Goal: Information Seeking & Learning: Learn about a topic

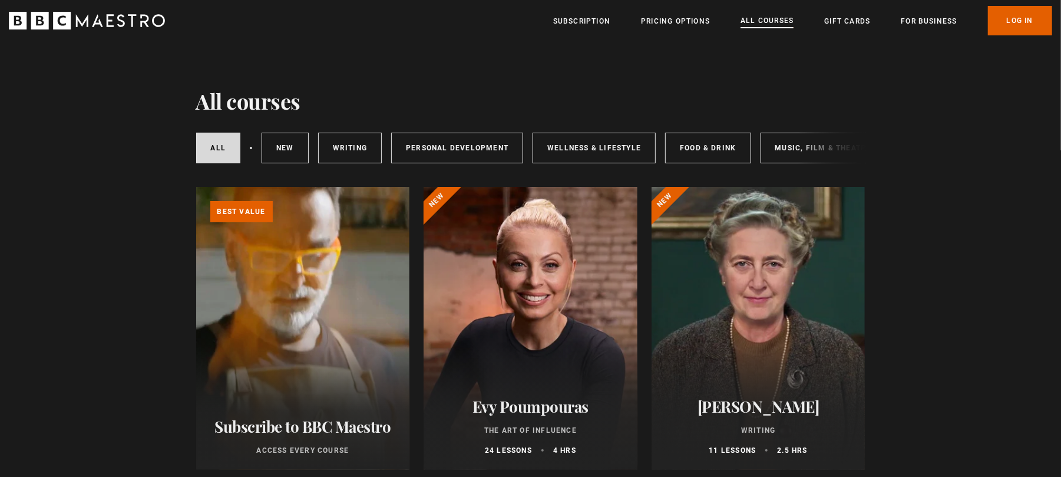
click at [767, 19] on link "All Courses" at bounding box center [767, 21] width 53 height 13
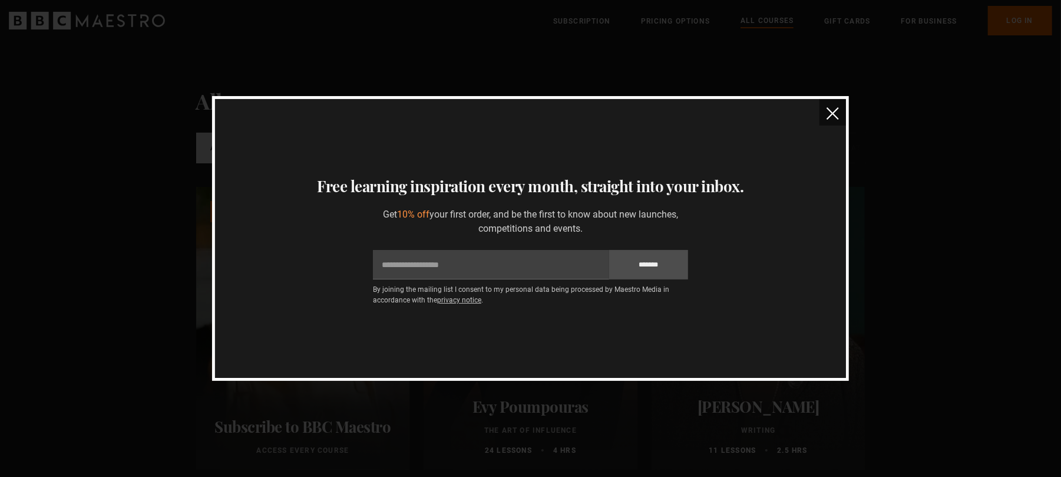
click at [837, 111] on img "close" at bounding box center [833, 113] width 12 height 12
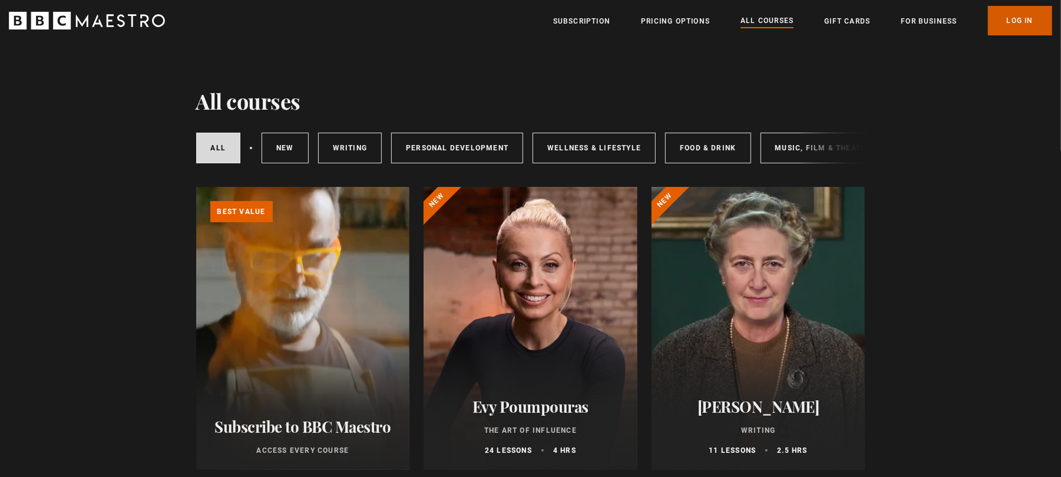
click at [1012, 17] on link "Log In" at bounding box center [1020, 20] width 64 height 29
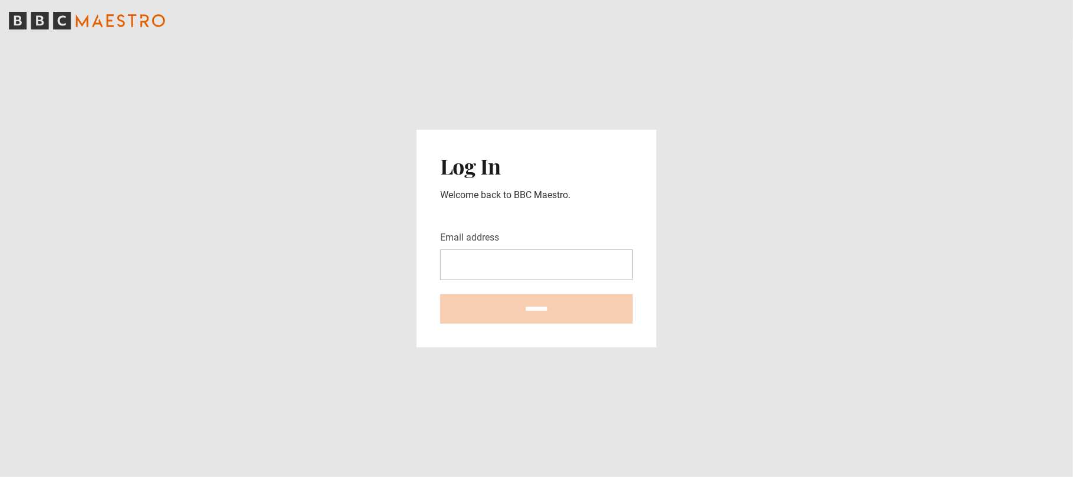
type input "**********"
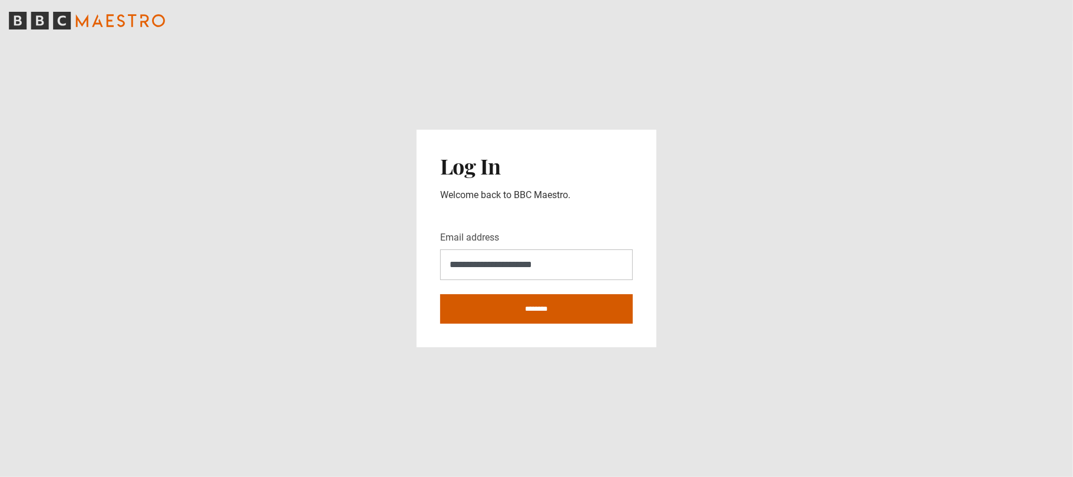
click at [546, 305] on input "********" at bounding box center [536, 308] width 193 height 29
type input "**********"
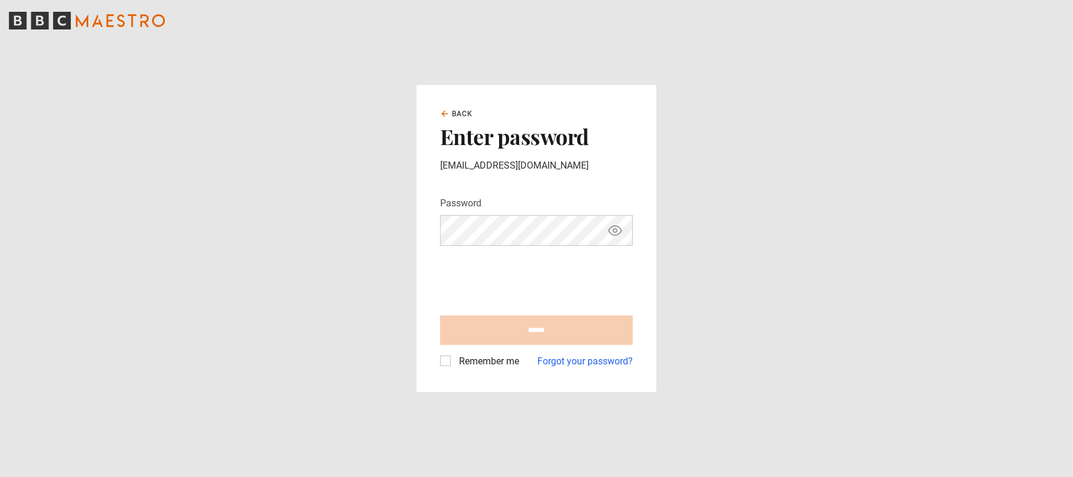
click at [523, 255] on iframe at bounding box center [529, 278] width 179 height 46
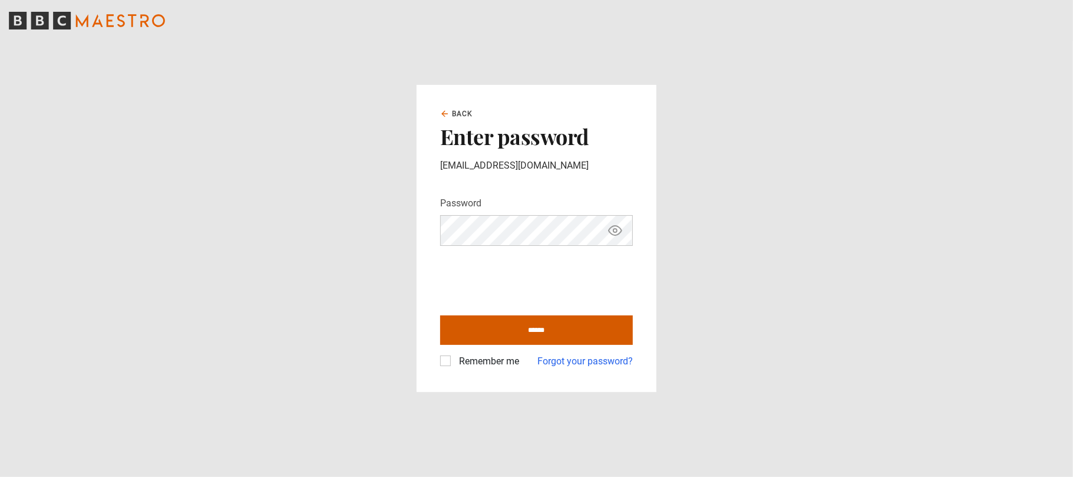
click at [554, 342] on input "******" at bounding box center [536, 329] width 193 height 29
type input "**********"
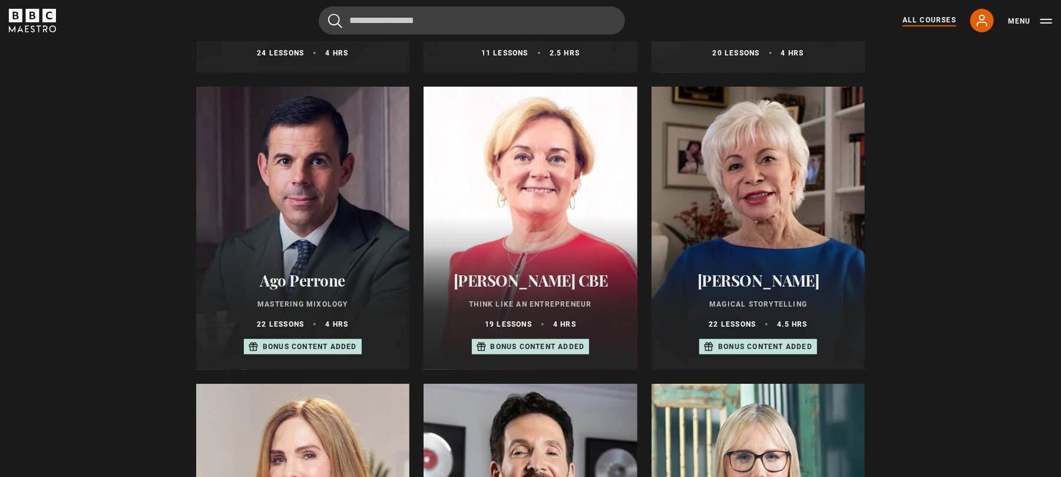
scroll to position [409, 0]
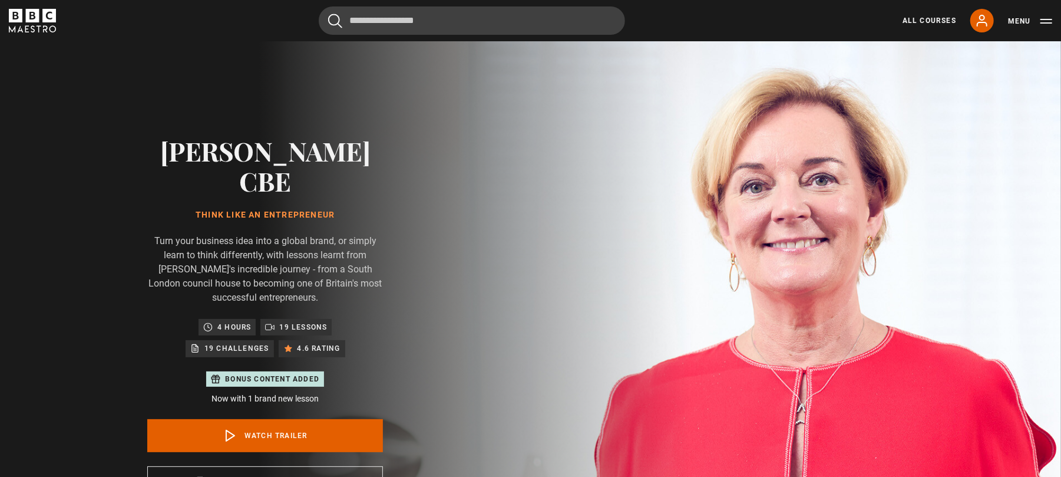
drag, startPoint x: 345, startPoint y: 187, endPoint x: 170, endPoint y: 192, distance: 175.1
click at [170, 192] on div "Jo Malone CBE Think Like an Entrepreneur Turn your business idea into a global …" at bounding box center [265, 318] width 236 height 365
click at [5, 199] on div "Jo Malone CBE Think Like an Entrepreneur Turn your business idea into a global …" at bounding box center [265, 317] width 531 height 553
click at [111, 203] on div "Jo Malone CBE Think Like an Entrepreneur Turn your business idea into a global …" at bounding box center [265, 317] width 377 height 553
drag, startPoint x: 349, startPoint y: 182, endPoint x: 184, endPoint y: 179, distance: 165.0
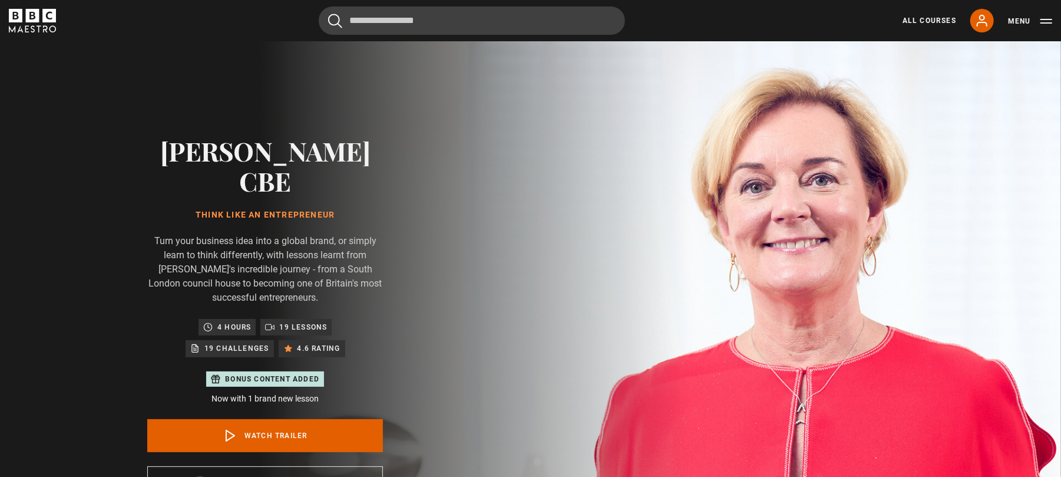
click at [184, 179] on div "Jo Malone CBE Think Like an Entrepreneur Turn your business idea into a global …" at bounding box center [265, 318] width 236 height 365
copy h1 "Think Like an Entrepreneur"
drag, startPoint x: 361, startPoint y: 145, endPoint x: 154, endPoint y: 136, distance: 207.7
click at [154, 136] on h2 "[PERSON_NAME] CBE" at bounding box center [265, 166] width 236 height 61
copy h2 "[PERSON_NAME] CBE"
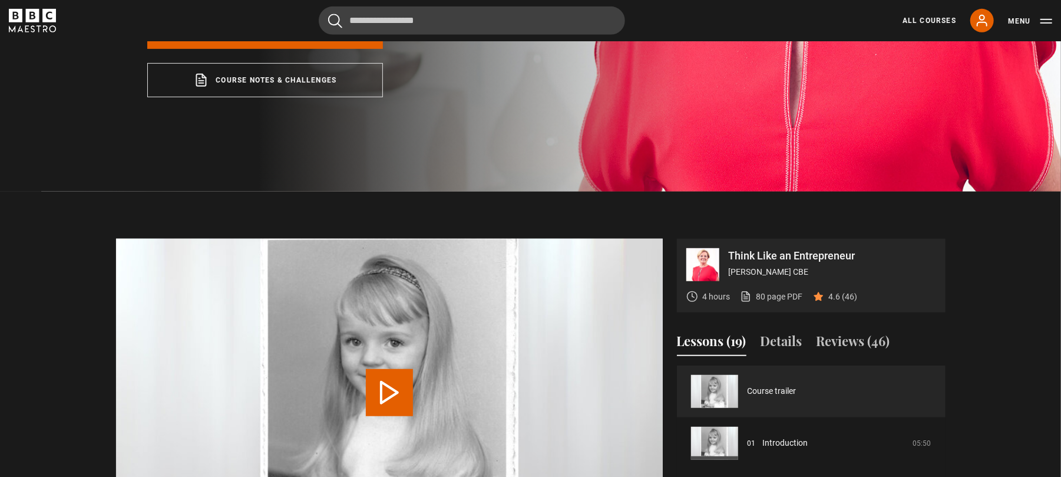
scroll to position [446, 0]
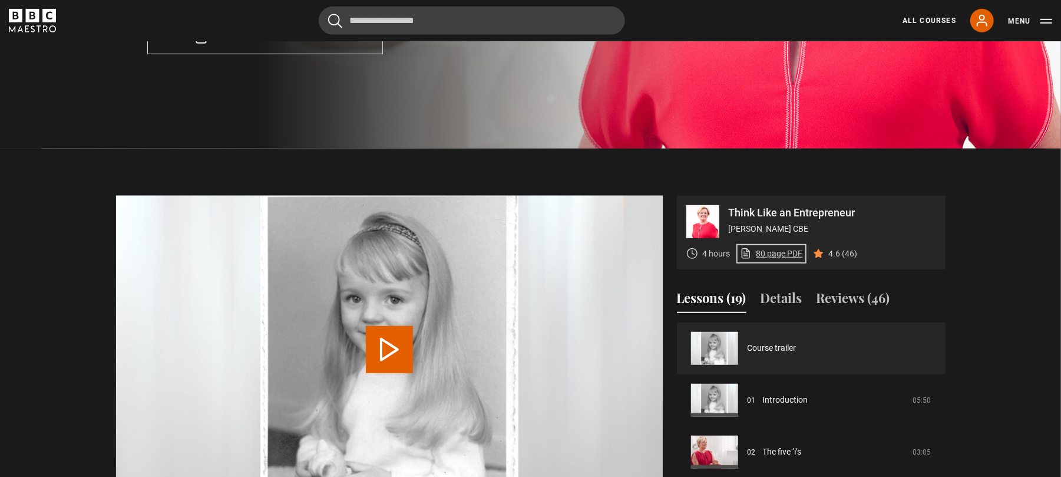
click at [769, 248] on link "80 page PDF (opens in new tab)" at bounding box center [771, 254] width 63 height 12
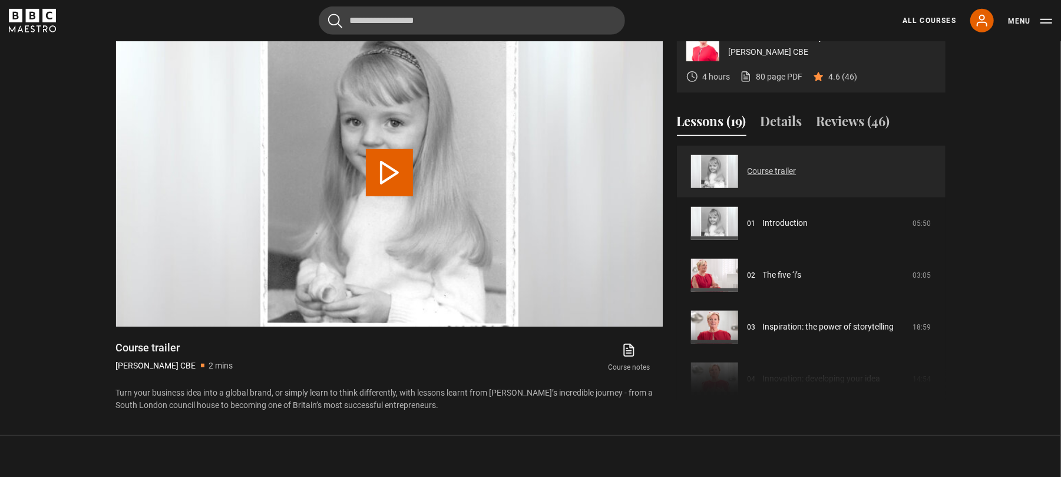
click at [777, 165] on link "Course trailer" at bounding box center [772, 171] width 49 height 12
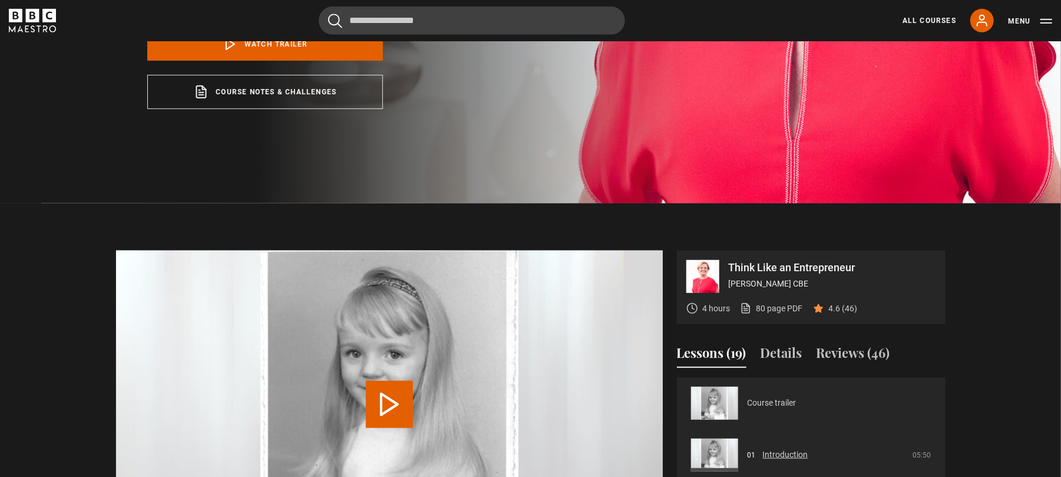
scroll to position [434, 0]
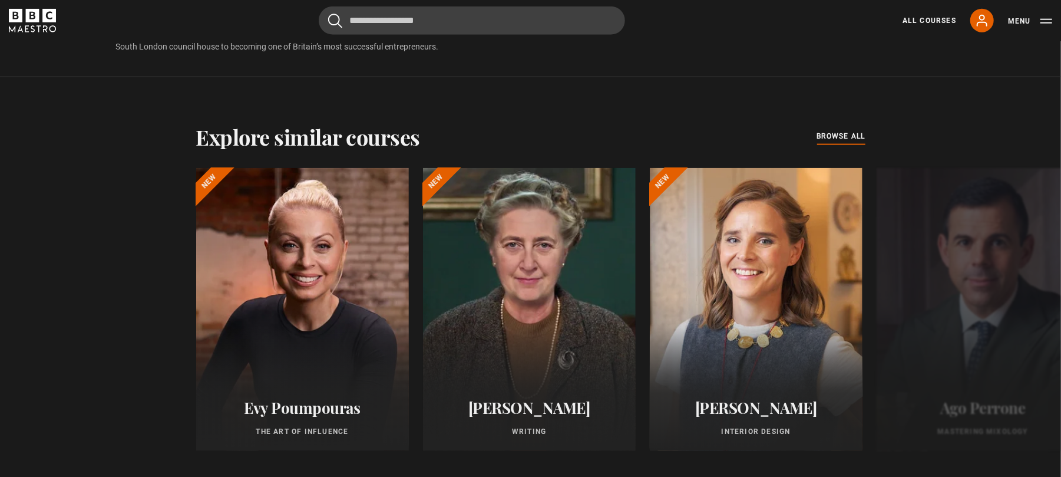
scroll to position [6, 0]
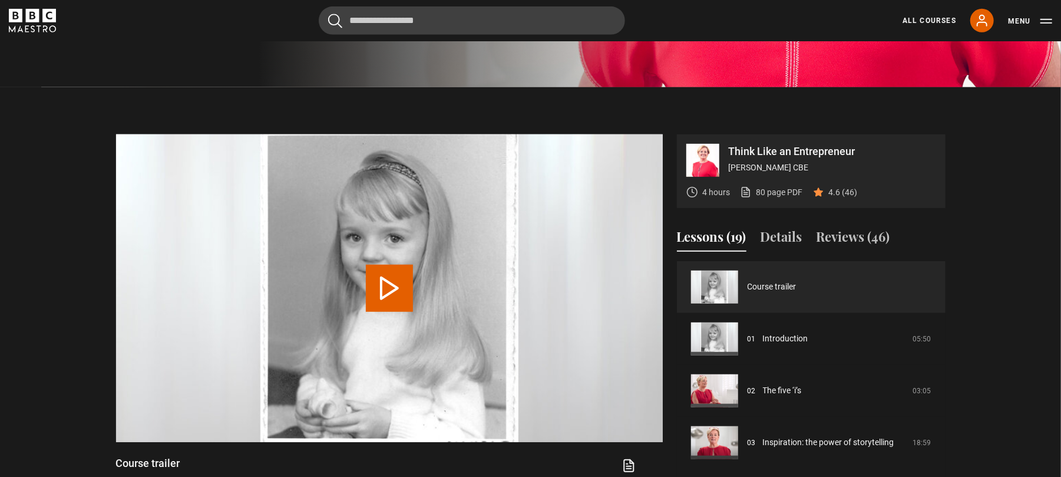
scroll to position [470, 0]
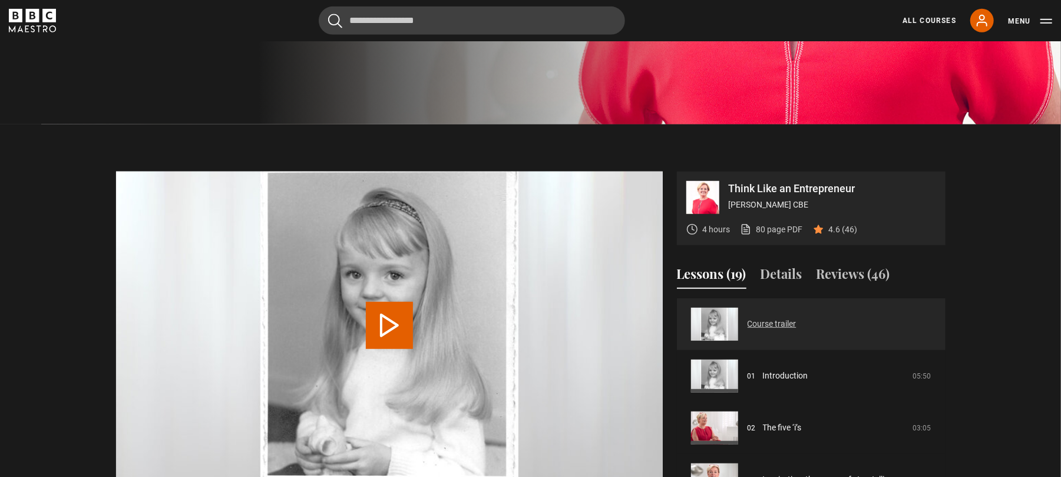
click at [748, 318] on link "Course trailer" at bounding box center [772, 324] width 49 height 12
click at [394, 302] on button "Play Video" at bounding box center [389, 325] width 47 height 47
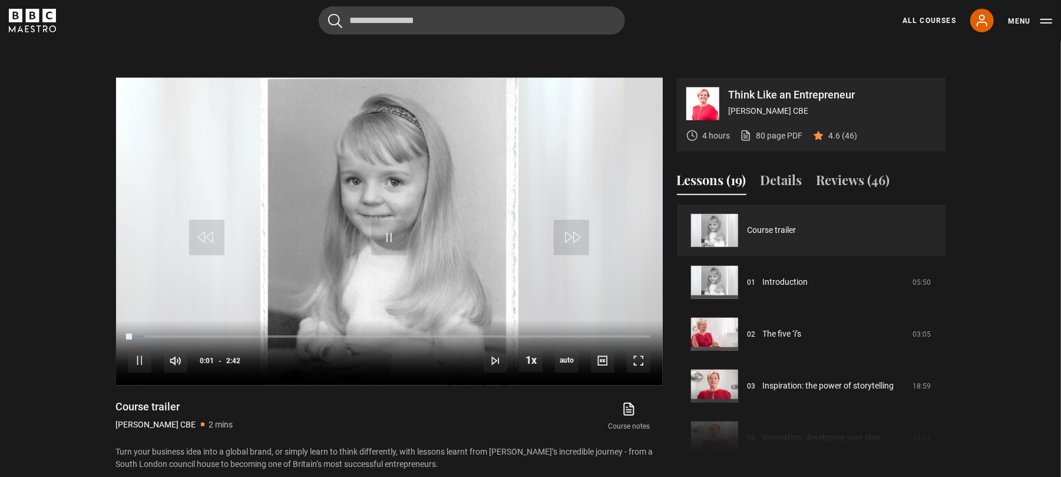
scroll to position [564, 0]
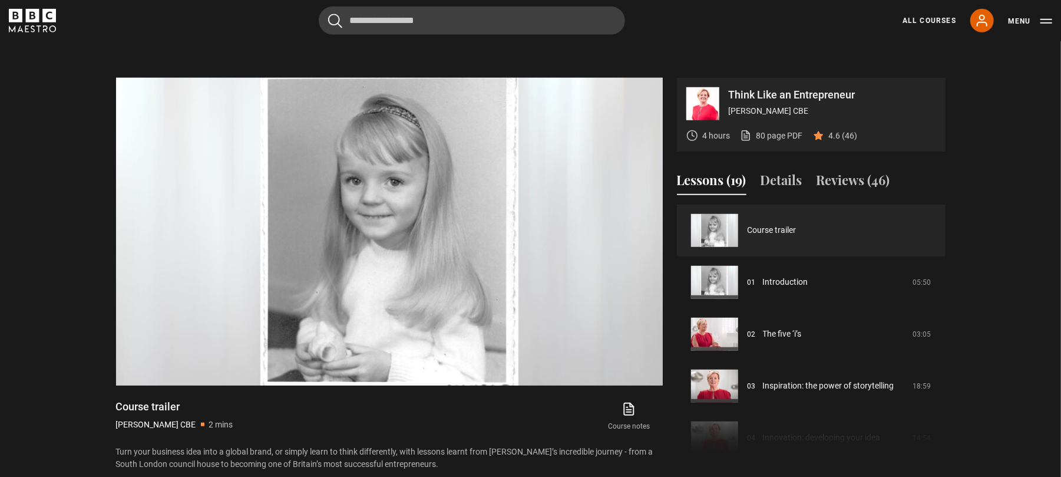
drag, startPoint x: 193, startPoint y: 380, endPoint x: 114, endPoint y: 375, distance: 79.7
click at [114, 375] on div "Think Like an Entrepreneur Jo Malone CBE 4 hours 80 page PDF (opens in new tab)…" at bounding box center [531, 274] width 849 height 392
copy h1 "Course trailer"
click at [944, 170] on div "Lessons (19) Details Reviews (46)" at bounding box center [811, 184] width 269 height 29
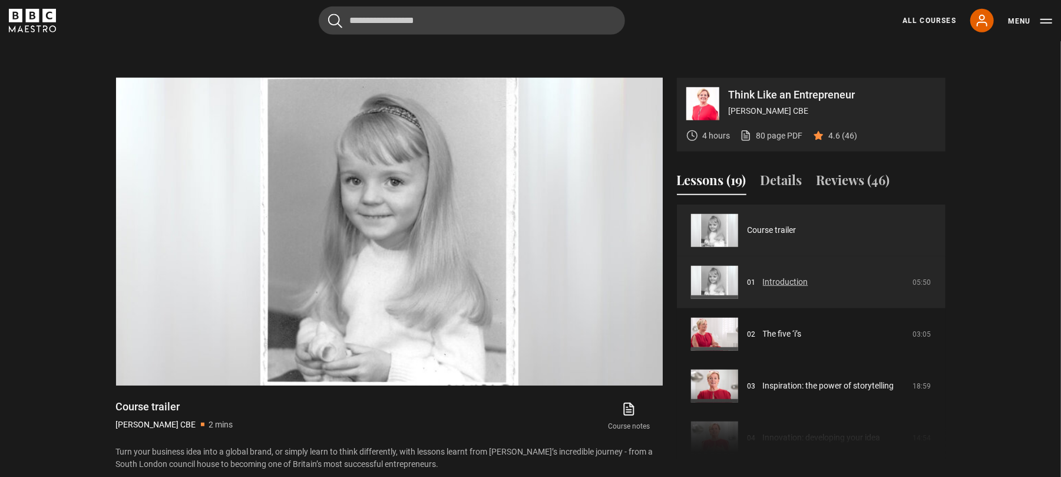
click at [809, 276] on link "Introduction" at bounding box center [785, 282] width 45 height 12
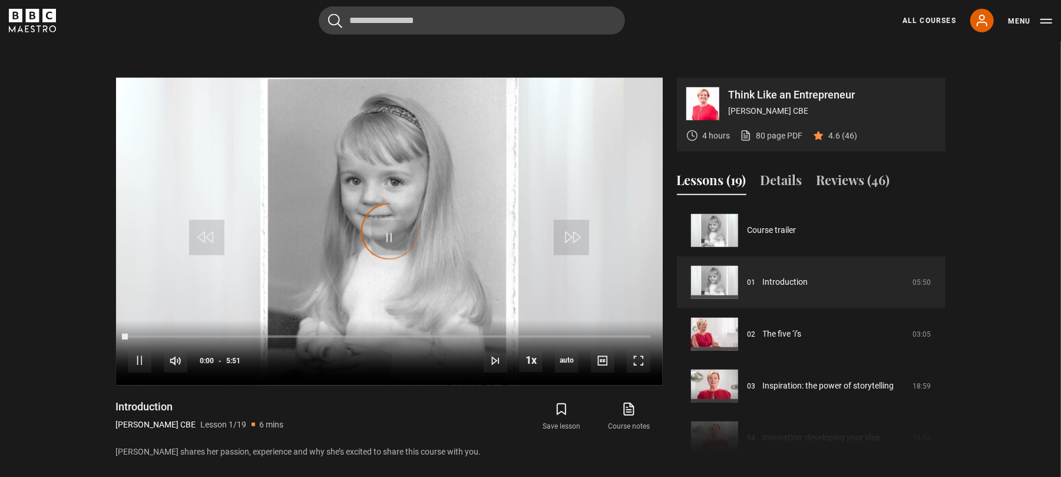
scroll to position [564, 0]
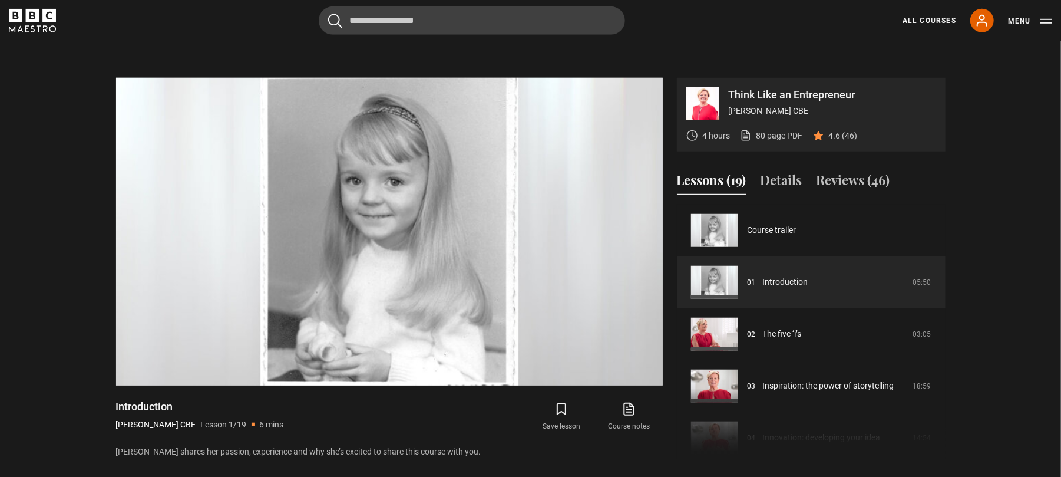
drag, startPoint x: 215, startPoint y: 374, endPoint x: 103, endPoint y: 371, distance: 112.0
click at [103, 371] on section "Think Like an Entrepreneur Jo Malone CBE 4 hours 80 page PDF (opens in new tab)…" at bounding box center [530, 257] width 1061 height 453
copy h1 "Introduction"
click at [1025, 132] on section "Think Like an Entrepreneur Jo Malone CBE 4 hours 80 page PDF (opens in new tab)…" at bounding box center [530, 257] width 1061 height 453
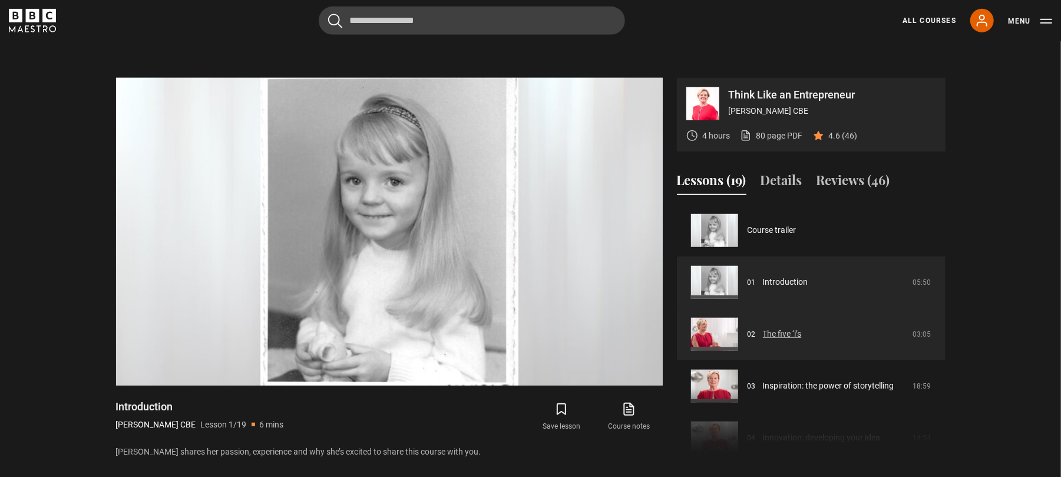
click at [802, 328] on link "The five ‘i’s" at bounding box center [782, 334] width 39 height 12
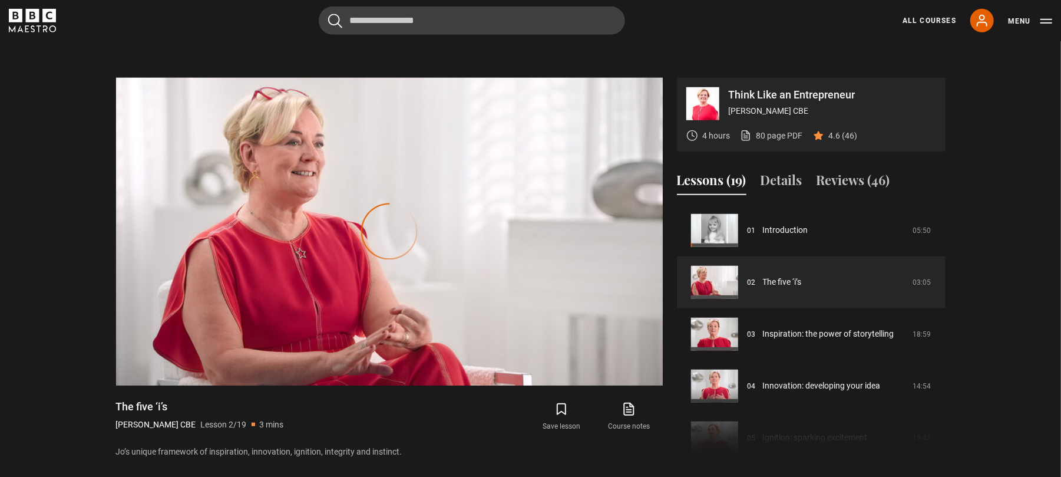
drag, startPoint x: 0, startPoint y: 0, endPoint x: 107, endPoint y: 372, distance: 387.6
click at [107, 372] on div "Think Like an Entrepreneur [PERSON_NAME] CBE 4 hours 80 page PDF (opens in new …" at bounding box center [531, 268] width 849 height 381
copy h1 "The five ‘i’s"
click at [979, 150] on section "Think Like an Entrepreneur [PERSON_NAME] CBE 4 hours 80 page PDF (opens in new …" at bounding box center [530, 257] width 1061 height 453
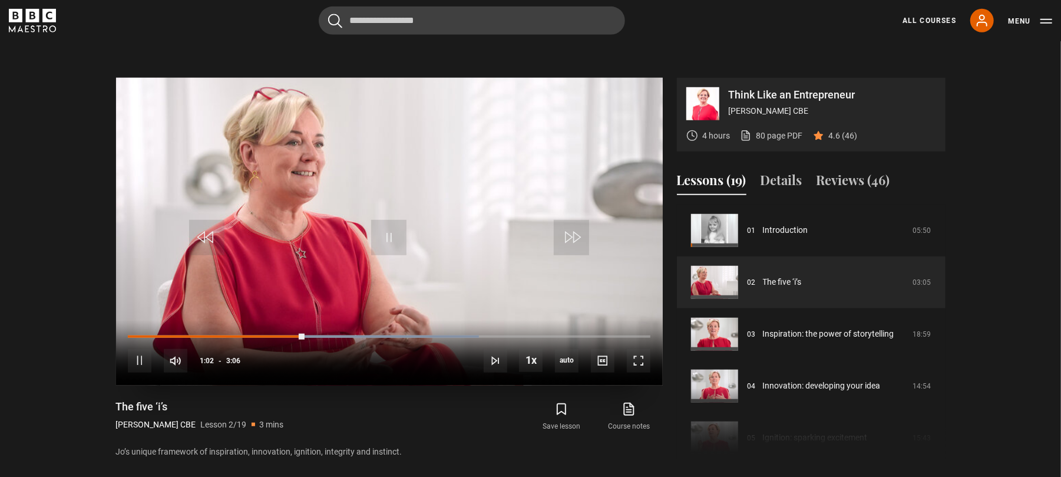
click at [399, 187] on video "Video Player" at bounding box center [389, 232] width 547 height 308
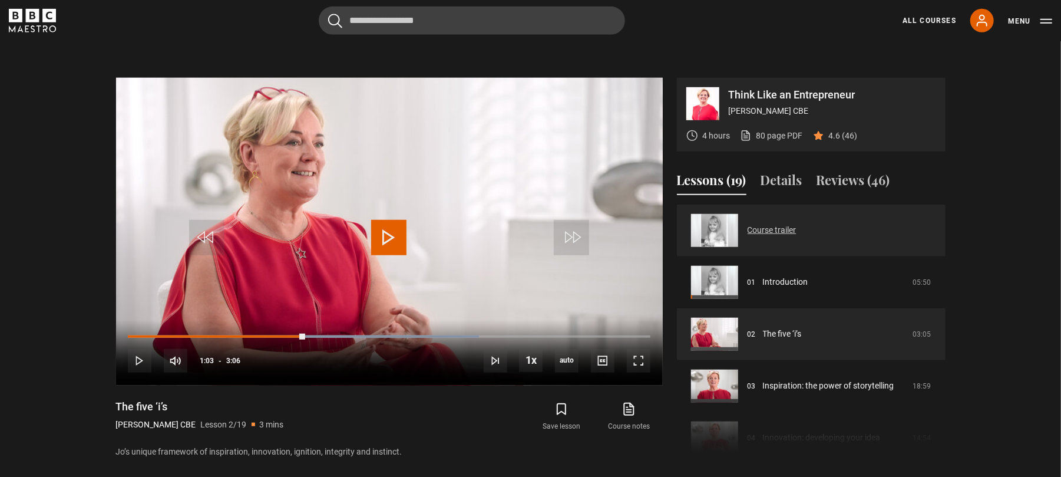
click at [748, 224] on link "Course trailer" at bounding box center [772, 230] width 49 height 12
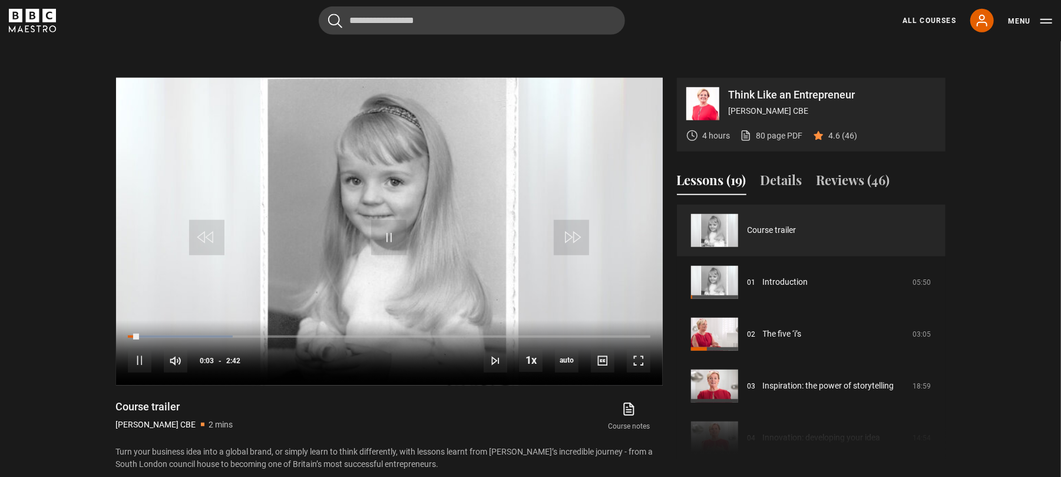
scroll to position [564, 0]
drag, startPoint x: 199, startPoint y: 377, endPoint x: 104, endPoint y: 352, distance: 98.1
click at [104, 352] on section "Think Like an Entrepreneur Jo Malone CBE 4 hours 80 page PDF (opens in new tab)…" at bounding box center [530, 263] width 1061 height 464
copy div "Video Player is loading. Play Video 10s Skip Back 10 seconds Pause 10s Skip For…"
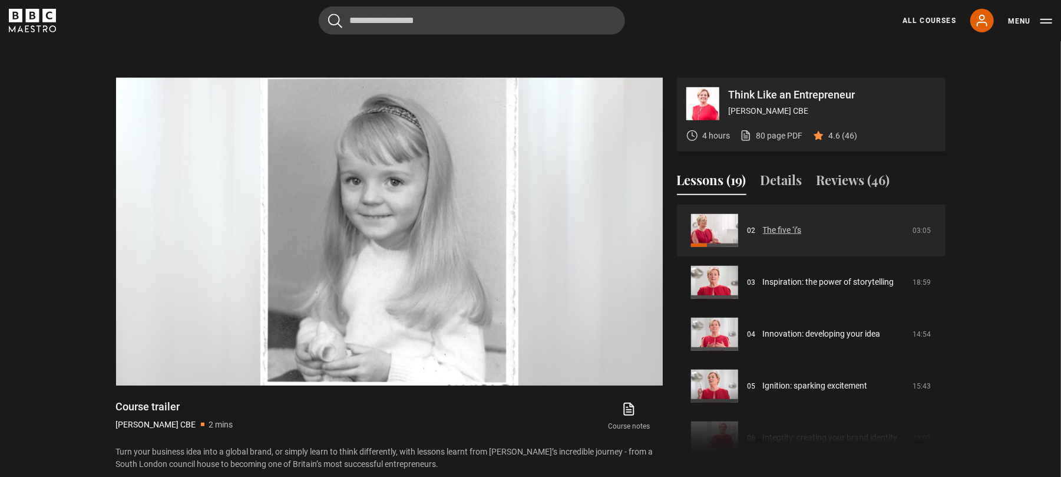
scroll to position [110, 0]
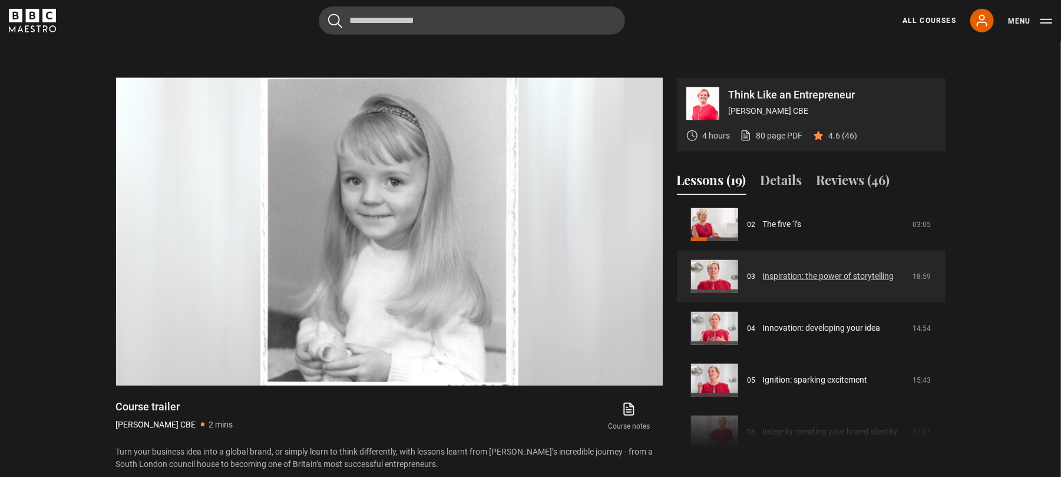
click at [800, 270] on link "Inspiration: the power of storytelling" at bounding box center [828, 276] width 131 height 12
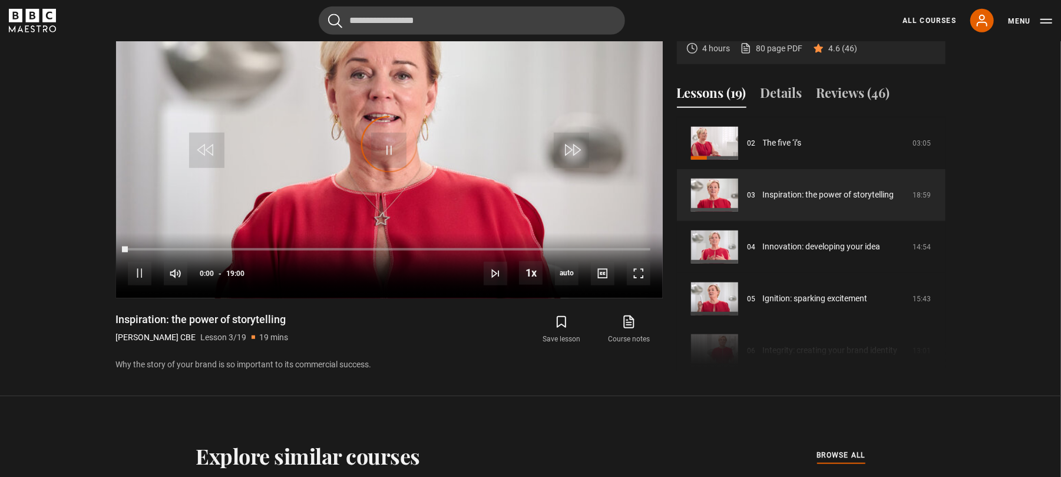
scroll to position [660, 0]
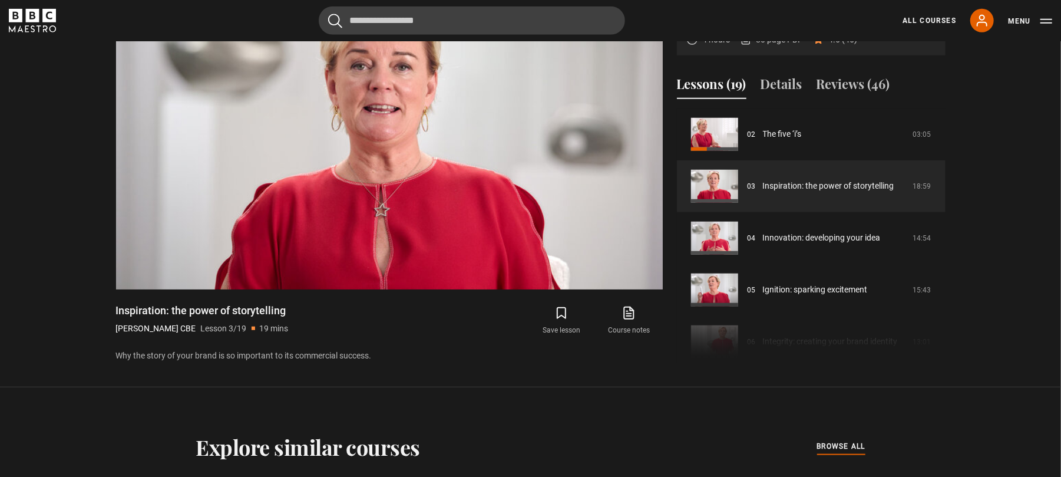
drag, startPoint x: 321, startPoint y: 290, endPoint x: 151, endPoint y: 277, distance: 170.2
click at [151, 304] on div "Inspiration: the power of storytelling Jo Malone CBE Lesson 3/19 19 mins" at bounding box center [259, 321] width 286 height 34
click at [310, 304] on div "Inspiration: the power of storytelling Jo Malone CBE Lesson 3/19 19 mins" at bounding box center [259, 321] width 286 height 34
drag, startPoint x: 298, startPoint y: 277, endPoint x: 108, endPoint y: 272, distance: 189.3
click at [108, 272] on div "Think Like an Entrepreneur Jo Malone CBE 4 hours 80 page PDF (opens in new tab)…" at bounding box center [531, 172] width 849 height 381
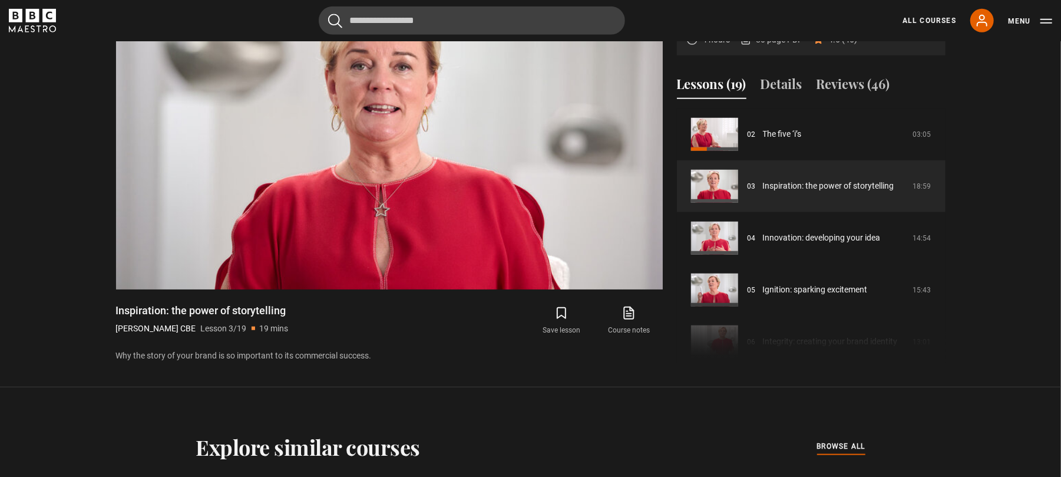
copy h1 "Inspiration: the power of storytelling"
click at [983, 72] on section "Think Like an Entrepreneur Jo Malone CBE 4 hours 80 page PDF (opens in new tab)…" at bounding box center [530, 161] width 1061 height 453
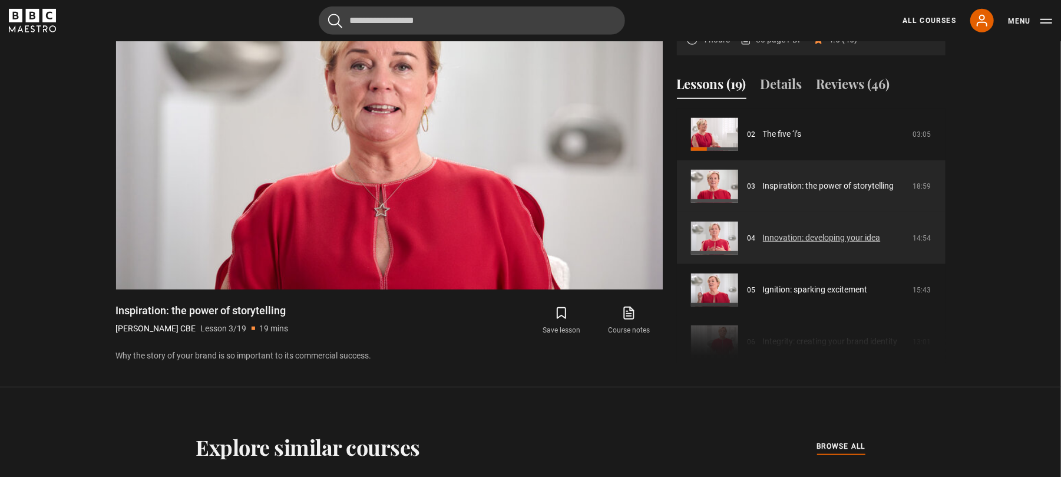
click at [881, 232] on link "Innovation: developing your idea" at bounding box center [822, 238] width 118 height 12
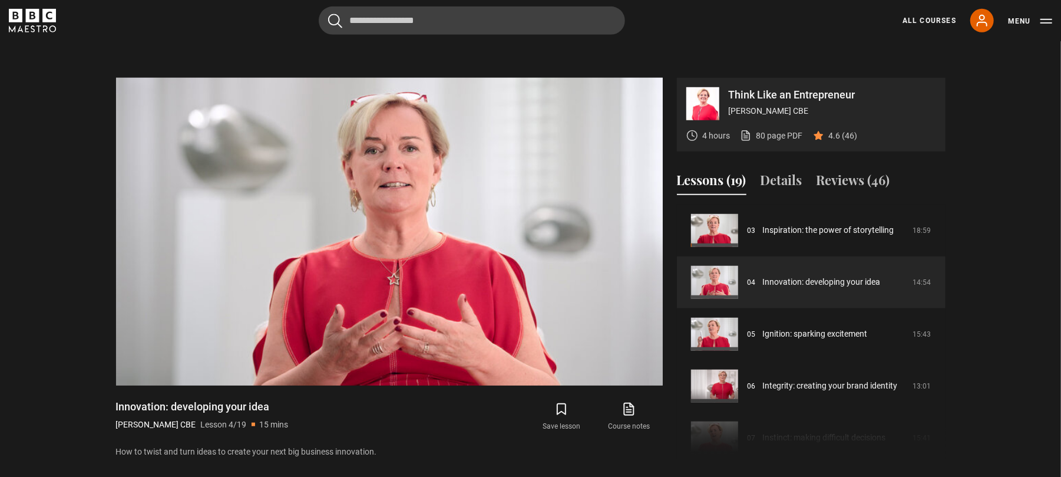
drag, startPoint x: 290, startPoint y: 375, endPoint x: 100, endPoint y: 371, distance: 190.4
click at [100, 371] on section "Think Like an Entrepreneur [PERSON_NAME] CBE 4 hours 80 page PDF (opens in new …" at bounding box center [530, 257] width 1061 height 453
copy h1 "Innovation: developing your idea"
click at [992, 151] on section "Think Like an Entrepreneur Jo Malone CBE 4 hours 80 page PDF (opens in new tab)…" at bounding box center [530, 257] width 1061 height 453
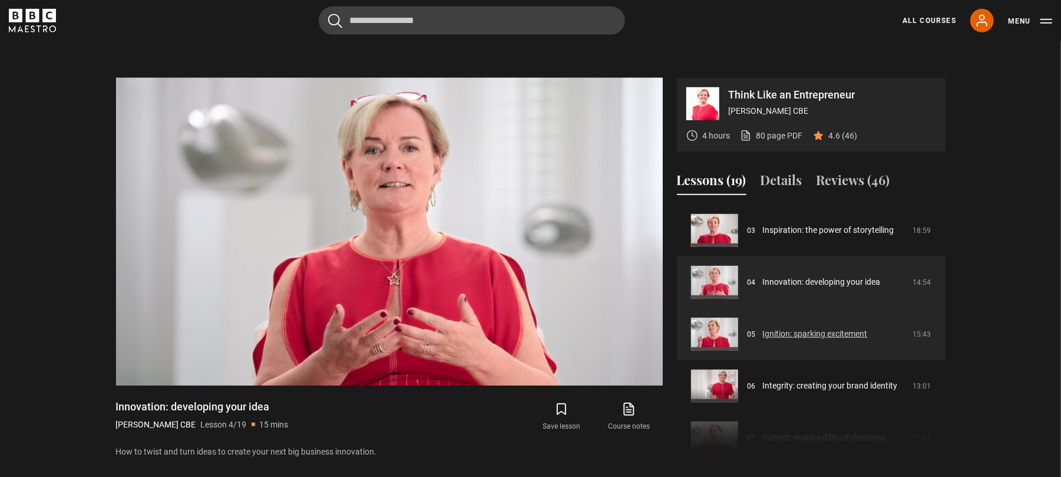
click at [802, 328] on link "Ignition: sparking excitement" at bounding box center [815, 334] width 105 height 12
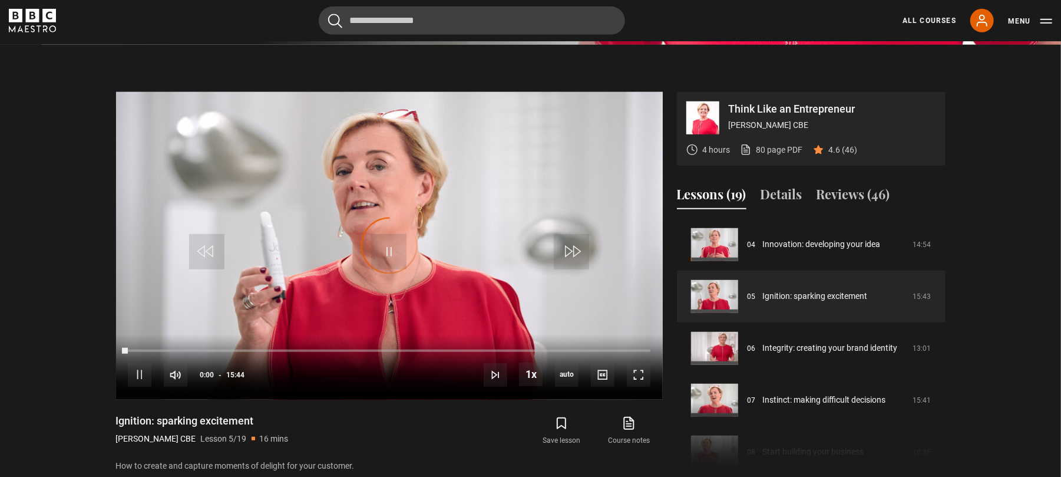
click at [267, 414] on div "Ignition: sparking excitement Jo Malone CBE Lesson 5/19 16 mins" at bounding box center [259, 431] width 286 height 34
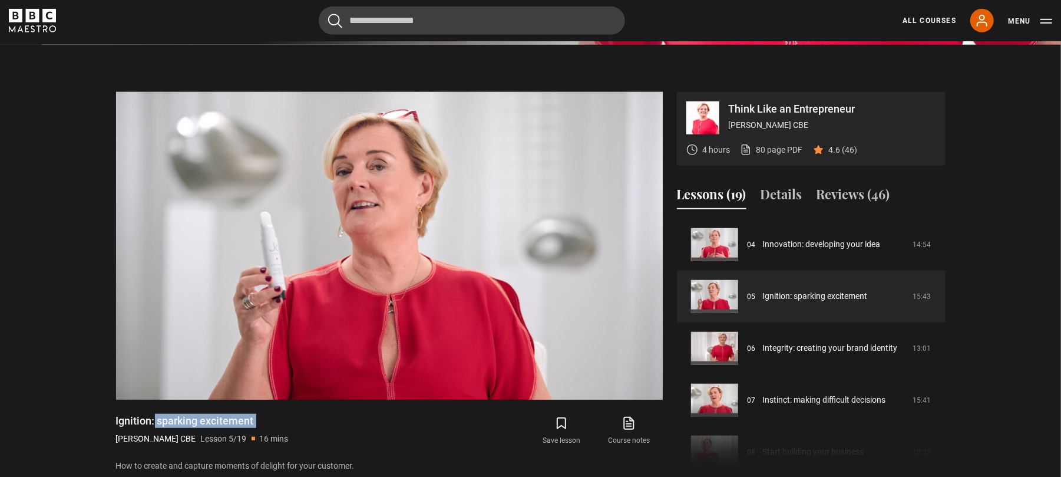
drag, startPoint x: 267, startPoint y: 396, endPoint x: 93, endPoint y: 387, distance: 174.7
click at [93, 387] on section "Think Like an Entrepreneur Jo Malone CBE 4 hours 80 page PDF (opens in new tab)…" at bounding box center [530, 271] width 1061 height 453
copy div "Ignition: sparking excitement"
click at [989, 105] on section "Think Like an Entrepreneur Jo Malone CBE 4 hours 80 page PDF (opens in new tab)…" at bounding box center [530, 271] width 1061 height 453
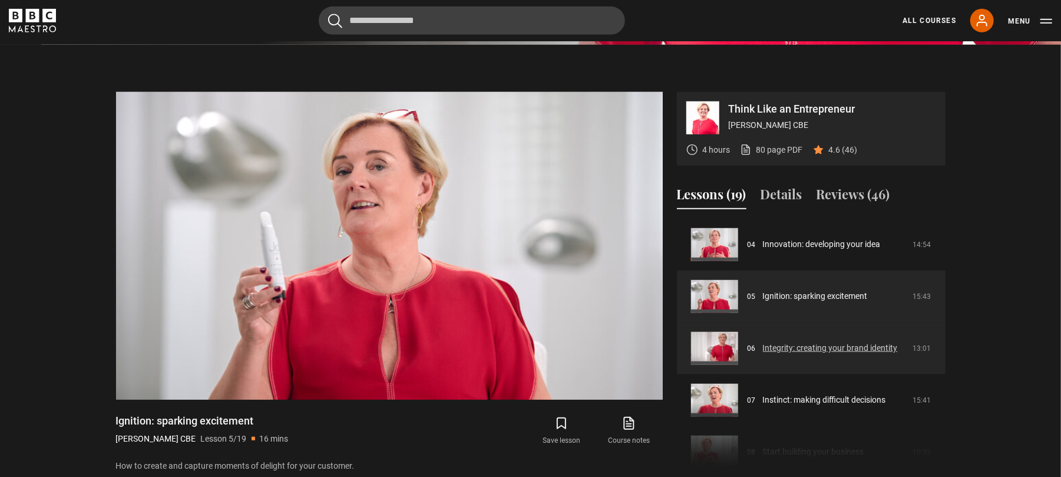
click at [805, 342] on link "Integrity: creating your brand identity" at bounding box center [830, 348] width 135 height 12
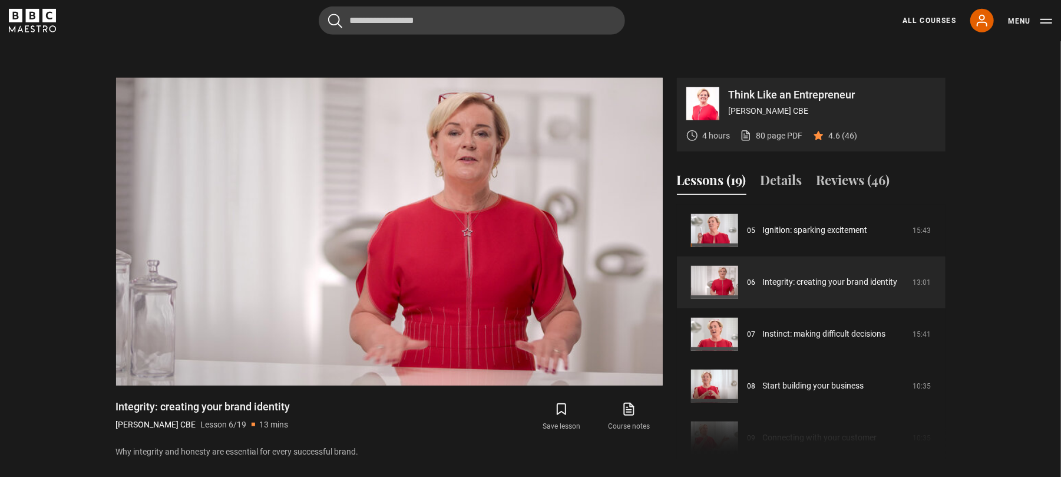
click at [128, 400] on h1 "Integrity: creating your brand identity" at bounding box center [203, 407] width 174 height 14
copy div "Integrity: creating your brand identity"
click at [996, 95] on section "Think Like an Entrepreneur Jo Malone CBE 4 hours 80 page PDF (opens in new tab)…" at bounding box center [530, 257] width 1061 height 453
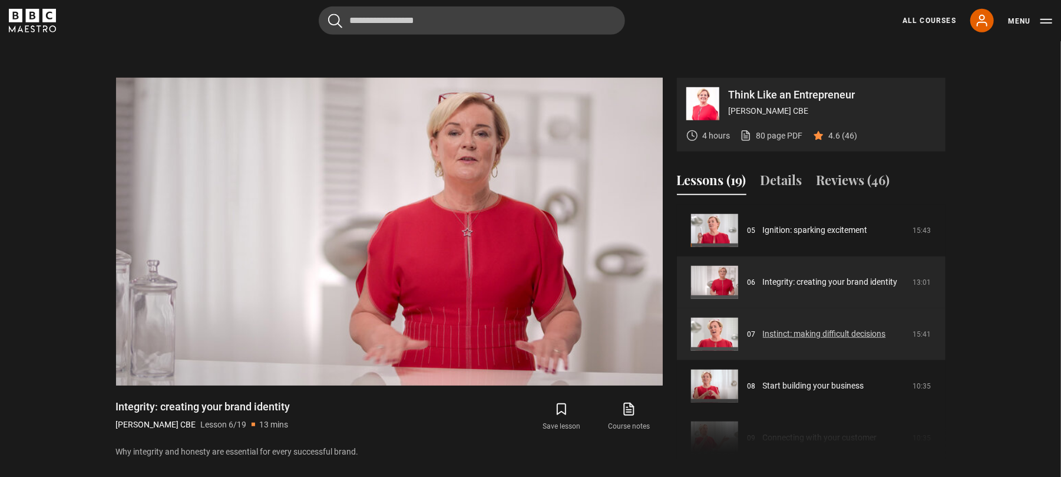
click at [868, 328] on link "Instinct: making difficult decisions" at bounding box center [824, 334] width 123 height 12
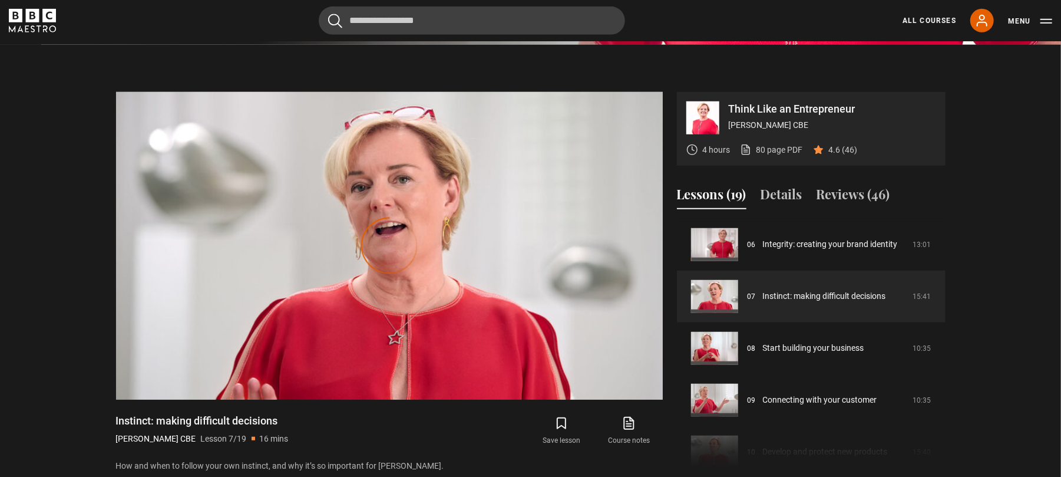
click at [107, 380] on div "Think Like an Entrepreneur Jo Malone CBE 4 hours 80 page PDF (opens in new tab)…" at bounding box center [531, 282] width 849 height 381
click at [969, 123] on section "Think Like an Entrepreneur Jo Malone CBE 4 hours 80 page PDF (opens in new tab)…" at bounding box center [530, 271] width 1061 height 453
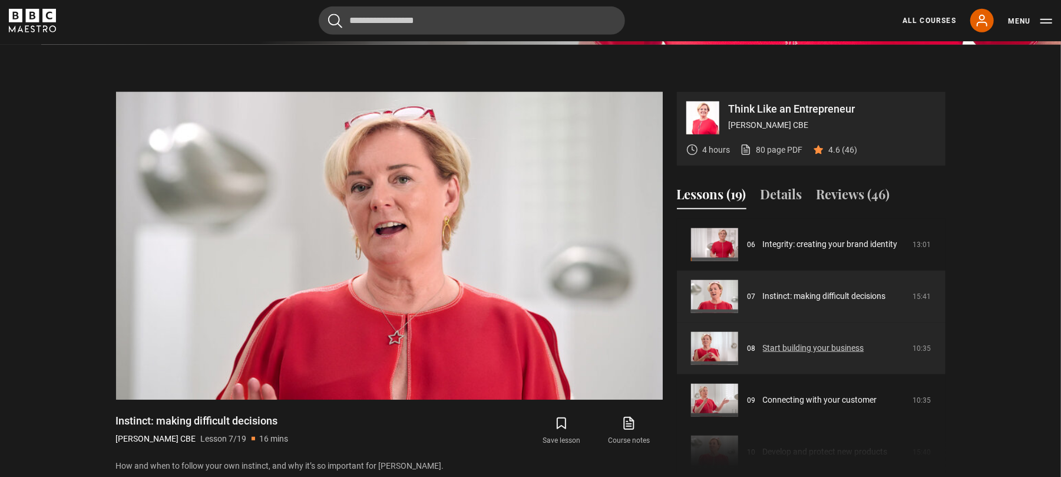
click at [833, 342] on link "Start building your business" at bounding box center [813, 348] width 101 height 12
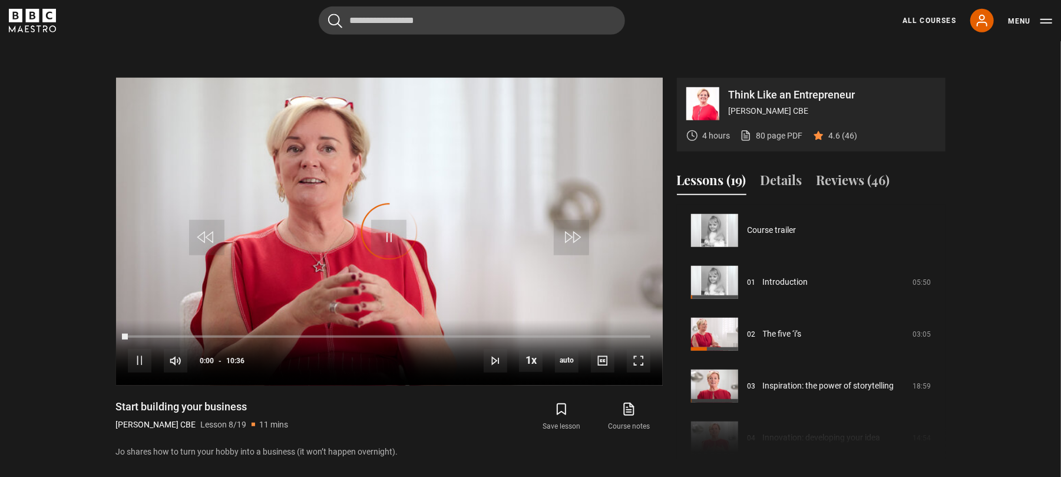
scroll to position [363, 0]
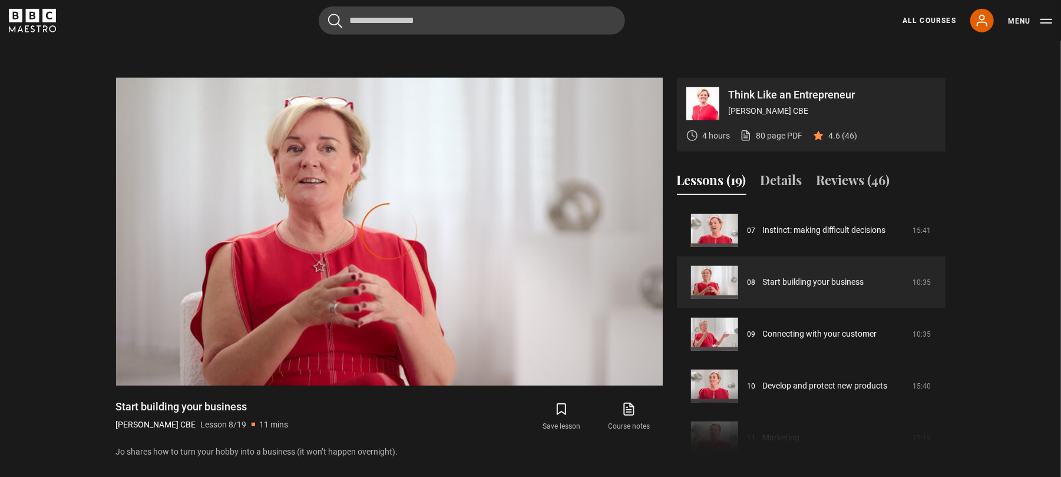
drag, startPoint x: 0, startPoint y: 0, endPoint x: 111, endPoint y: 372, distance: 388.8
click at [111, 372] on div "Think Like an Entrepreneur Jo Malone CBE 4 hours 80 page PDF (opens in new tab)…" at bounding box center [531, 268] width 849 height 381
copy h1 "Start building your business"
click at [1010, 281] on section "Think Like an Entrepreneur Jo Malone CBE 4 hours 80 page PDF (opens in new tab)…" at bounding box center [530, 257] width 1061 height 453
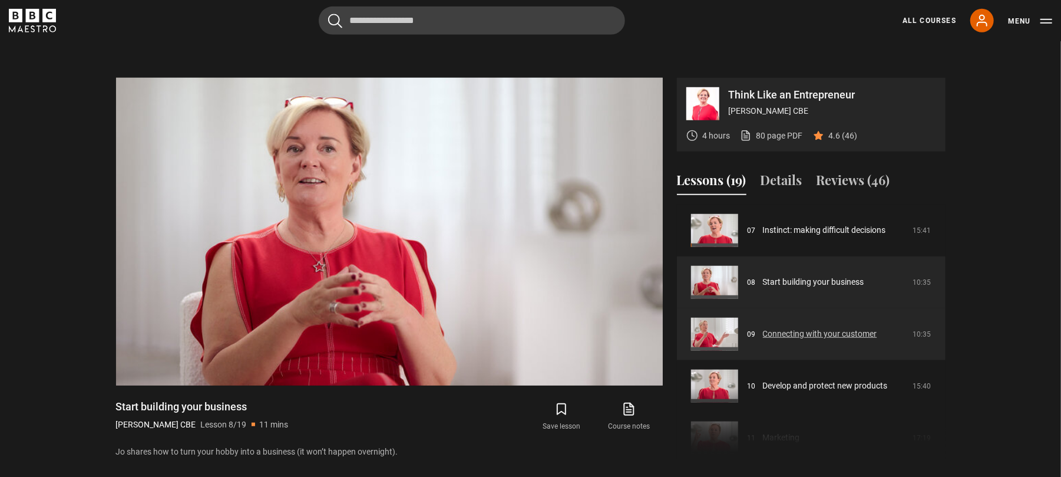
click at [876, 328] on link "Connecting with your customer" at bounding box center [820, 334] width 114 height 12
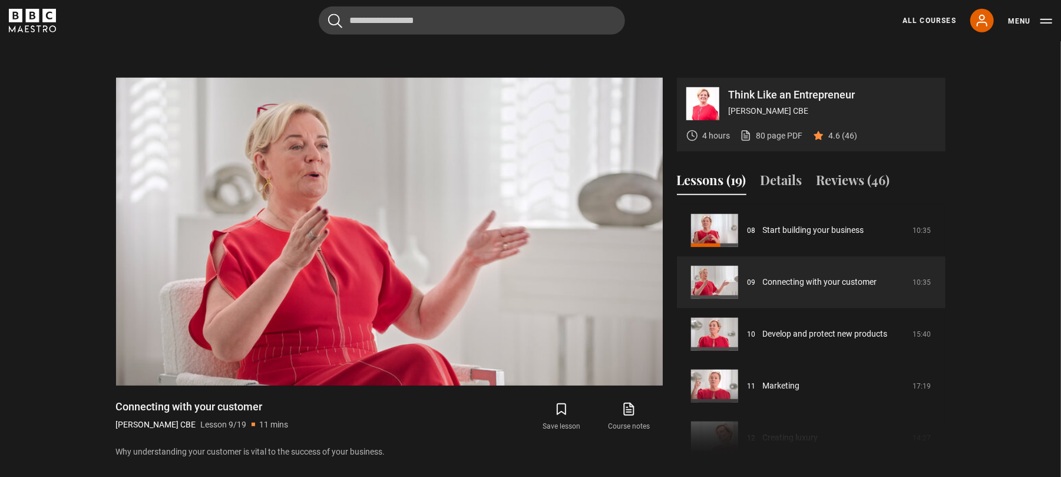
drag, startPoint x: 269, startPoint y: 376, endPoint x: 113, endPoint y: 368, distance: 155.8
click at [113, 368] on div "Think Like an Entrepreneur [PERSON_NAME] CBE 4 hours 80 page PDF (opens in new …" at bounding box center [531, 268] width 849 height 381
copy h1 "Connecting with your customer"
click at [984, 199] on section "Think Like an Entrepreneur Jo Malone CBE 4 hours 80 page PDF (opens in new tab)…" at bounding box center [530, 257] width 1061 height 453
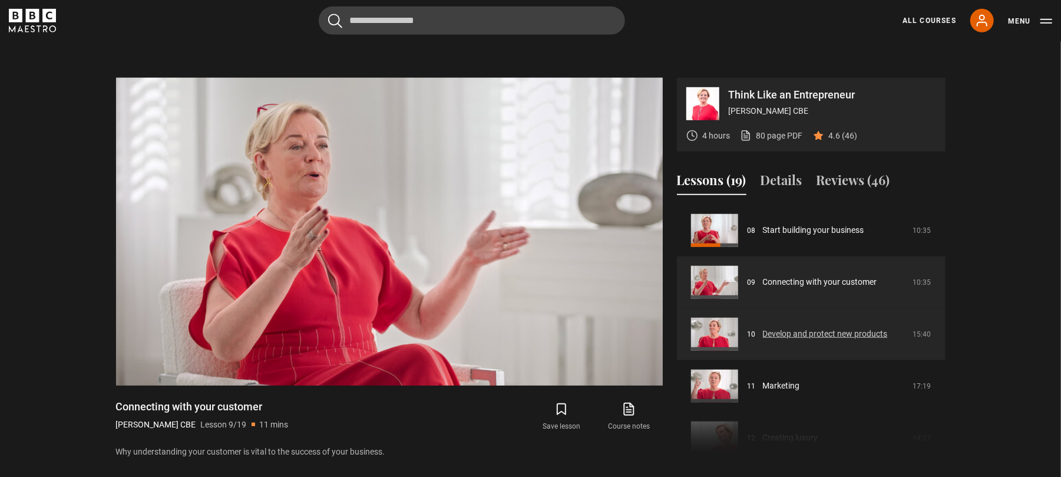
click at [882, 328] on link "Develop and protect new products" at bounding box center [825, 334] width 125 height 12
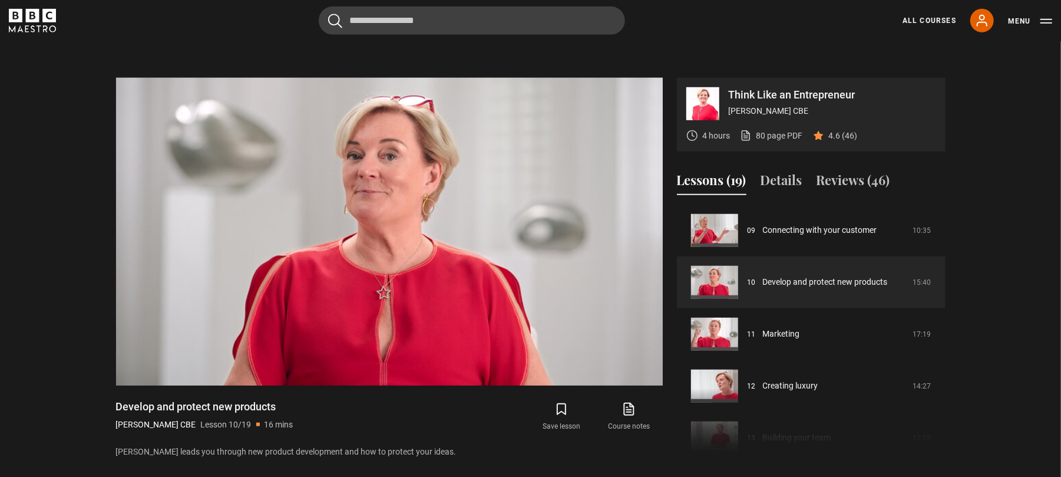
click at [983, 102] on section "Think Like an Entrepreneur Jo Malone CBE 4 hours 80 page PDF (opens in new tab)…" at bounding box center [530, 257] width 1061 height 453
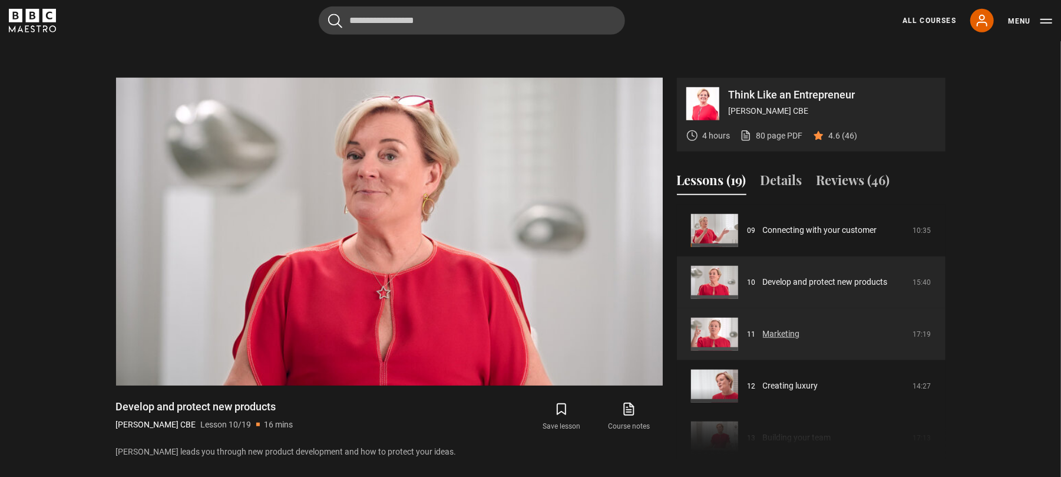
click at [800, 328] on link "Marketing" at bounding box center [781, 334] width 37 height 12
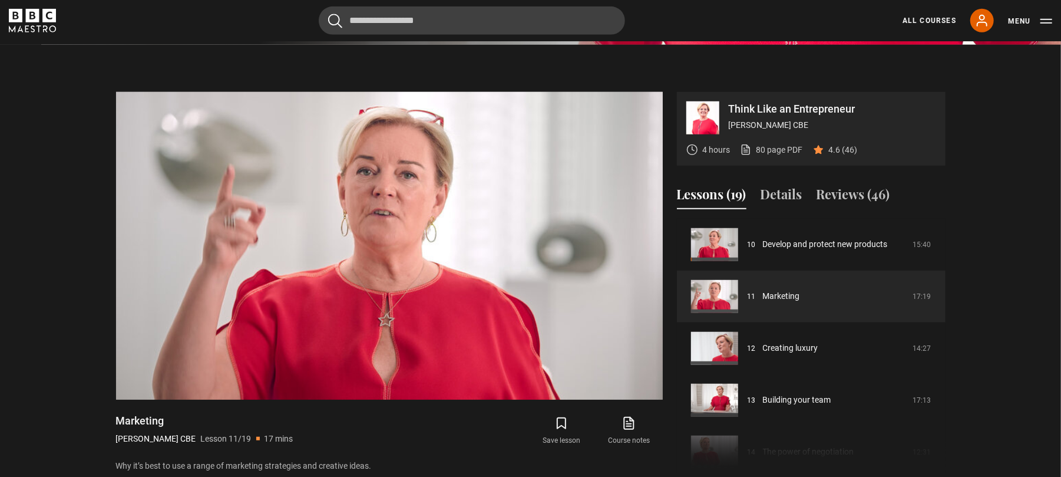
click at [1017, 154] on section "Think Like an Entrepreneur Jo Malone CBE 4 hours 80 page PDF (opens in new tab)…" at bounding box center [530, 271] width 1061 height 453
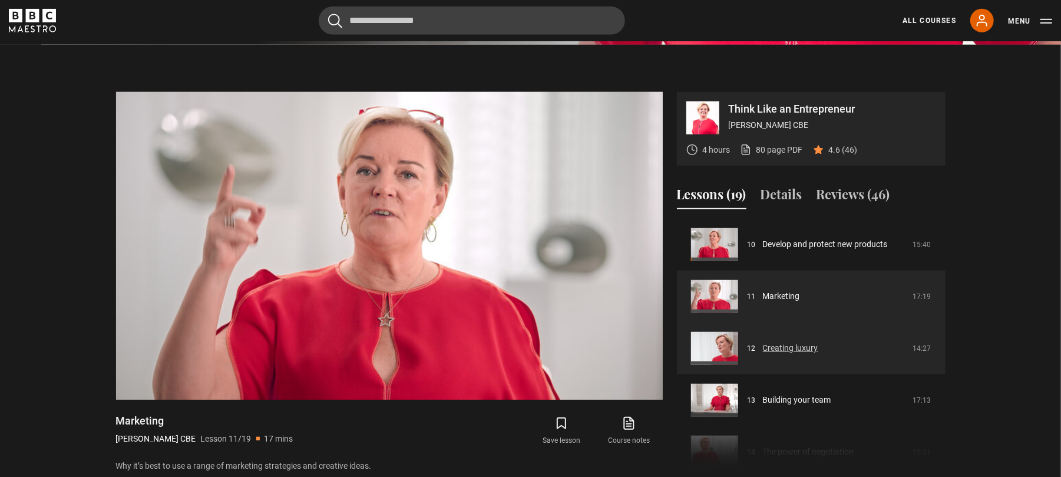
click at [819, 342] on link "Creating luxury" at bounding box center [790, 348] width 55 height 12
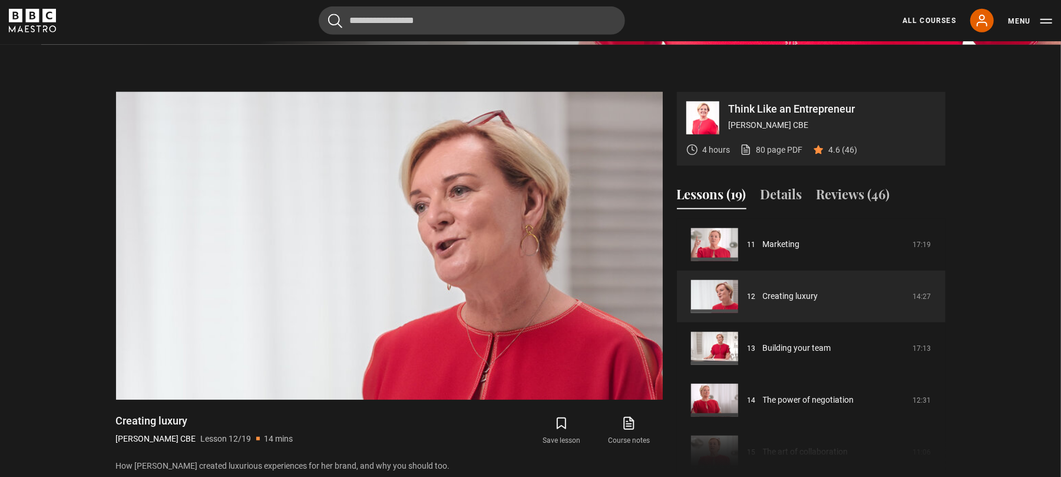
drag, startPoint x: 0, startPoint y: 0, endPoint x: 984, endPoint y: 141, distance: 993.7
click at [984, 141] on section "Think Like an Entrepreneur Jo Malone CBE 4 hours 80 page PDF (opens in new tab)…" at bounding box center [530, 271] width 1061 height 453
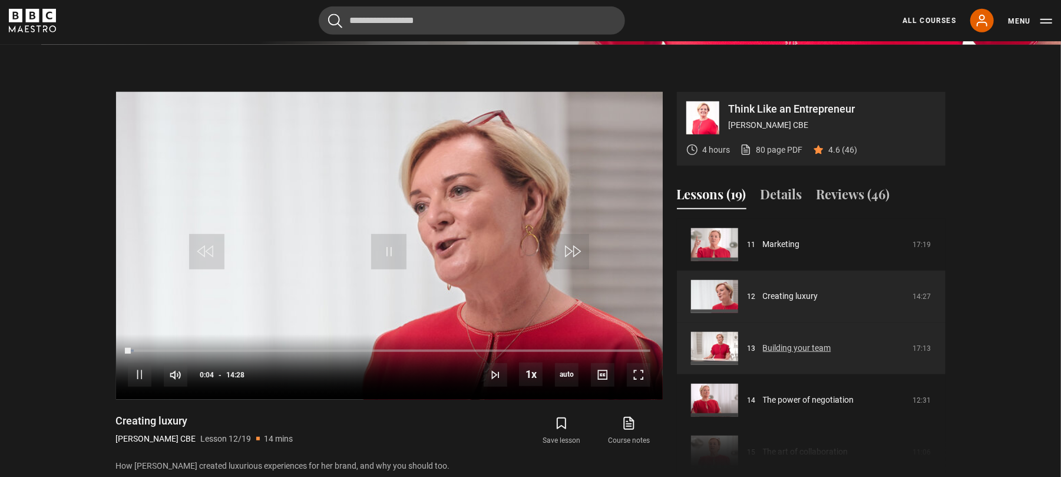
click at [832, 342] on link "Building your team" at bounding box center [797, 348] width 68 height 12
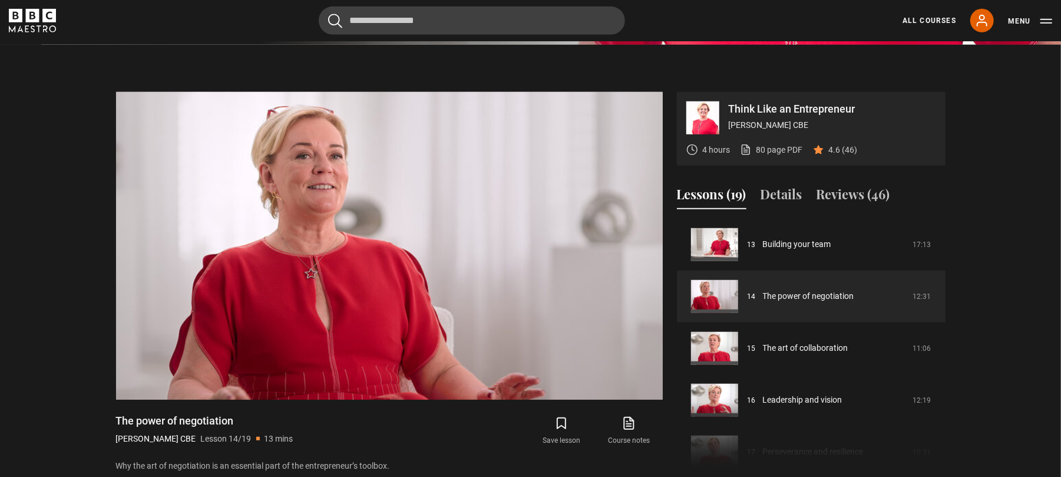
click at [1018, 340] on section "Think Like an Entrepreneur Jo Malone CBE 4 hours 80 page PDF (opens in new tab)…" at bounding box center [530, 271] width 1061 height 453
click at [1030, 199] on section "Think Like an Entrepreneur Jo Malone CBE 4 hours 80 page PDF (opens in new tab)…" at bounding box center [530, 271] width 1061 height 453
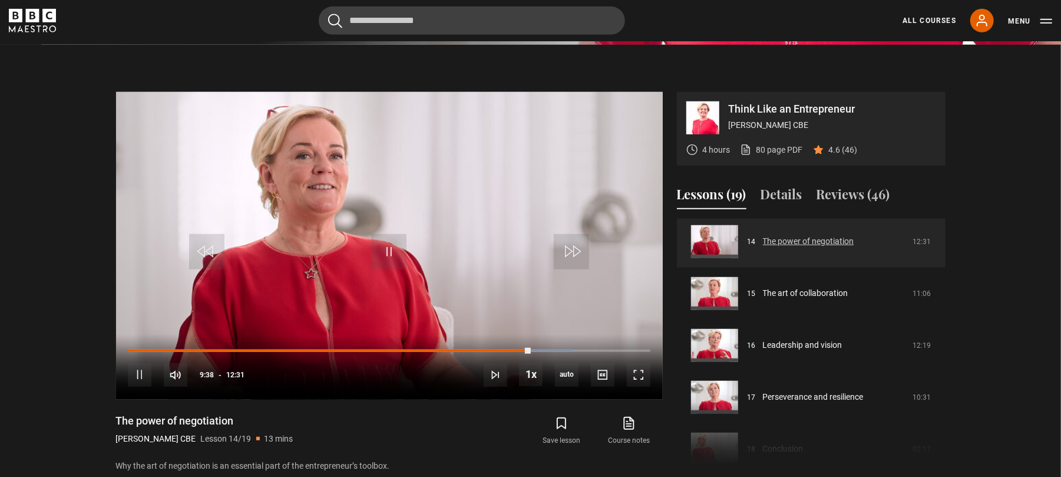
scroll to position [766, 0]
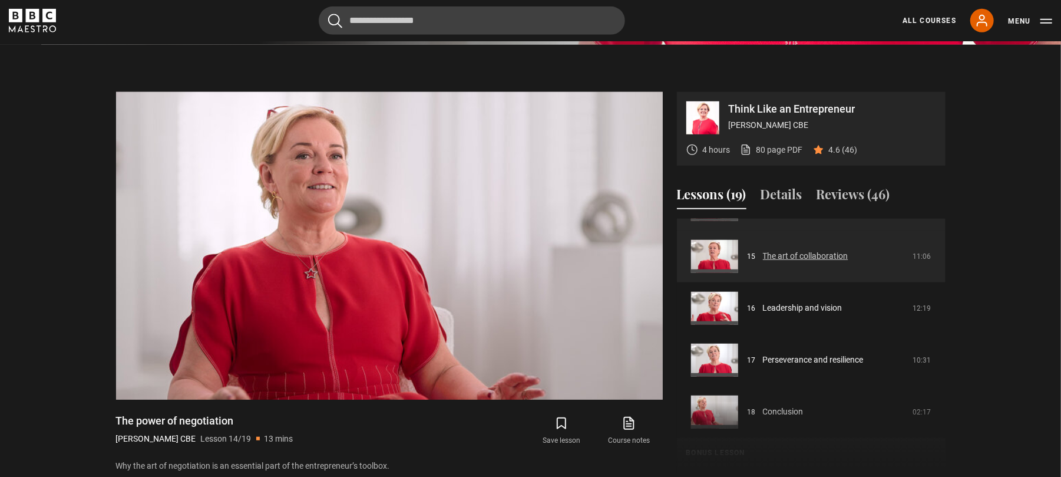
click at [849, 250] on link "The art of collaboration" at bounding box center [805, 256] width 85 height 12
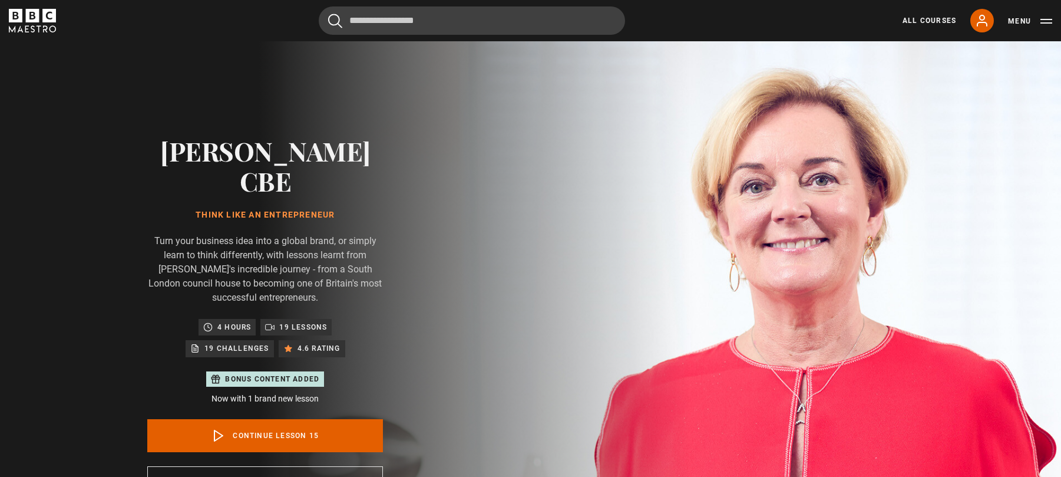
scroll to position [564, 0]
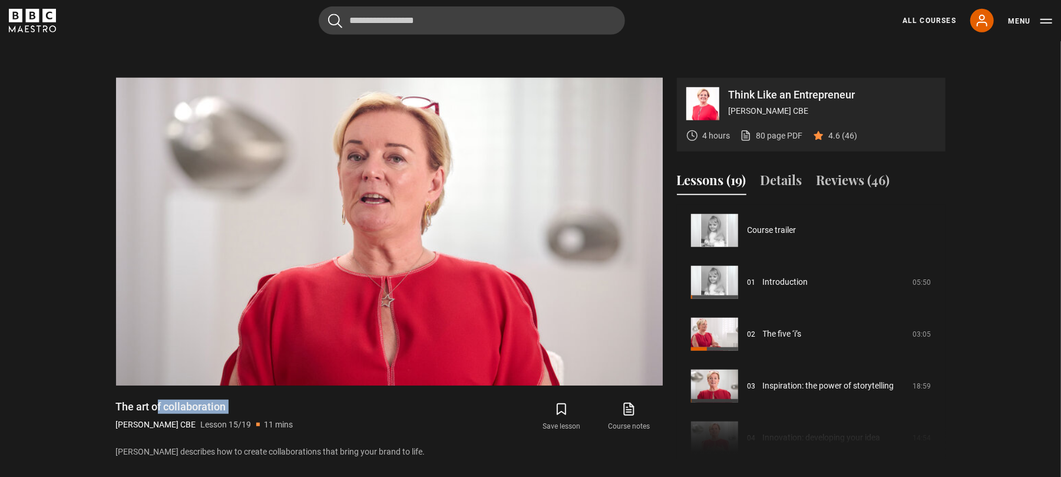
click at [185, 400] on h1 "The art of collaboration" at bounding box center [204, 407] width 177 height 14
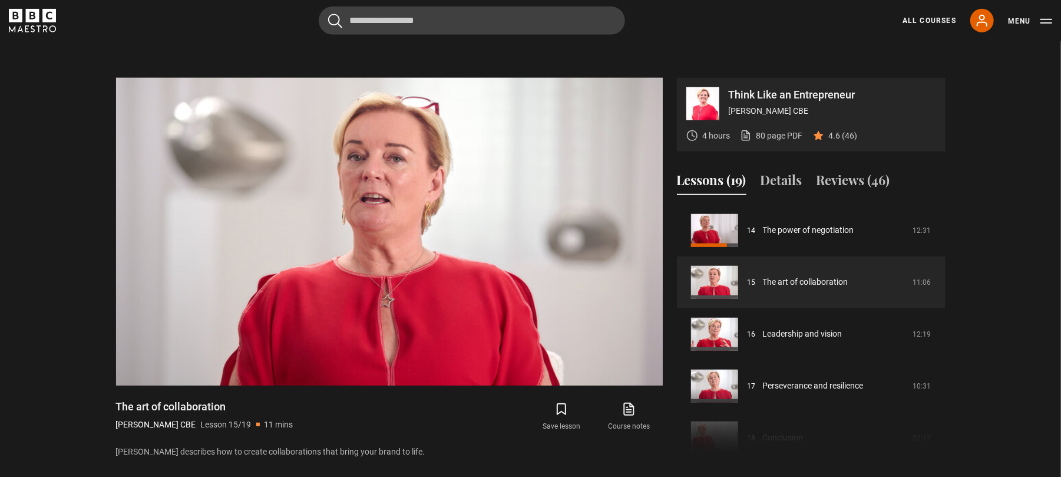
click at [965, 100] on section "Think Like an Entrepreneur Jo Malone CBE 4 hours 80 page PDF (opens in new tab)…" at bounding box center [530, 257] width 1061 height 453
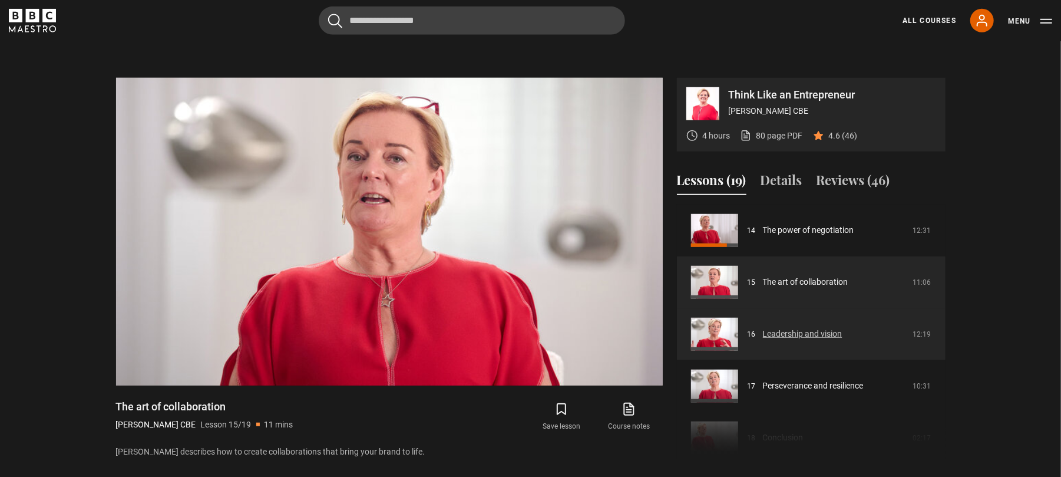
click at [843, 328] on link "Leadership and vision" at bounding box center [803, 334] width 80 height 12
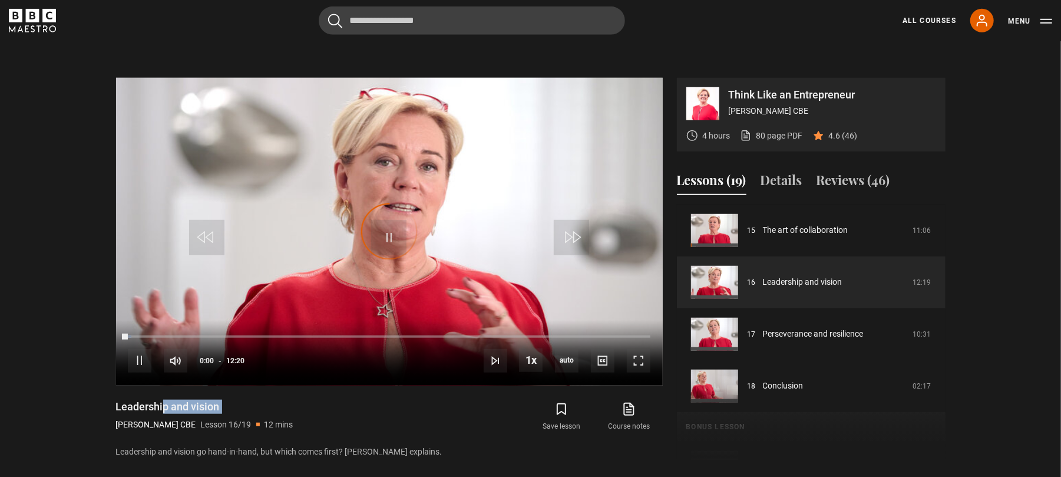
click at [170, 400] on h1 "Leadership and vision" at bounding box center [204, 407] width 177 height 14
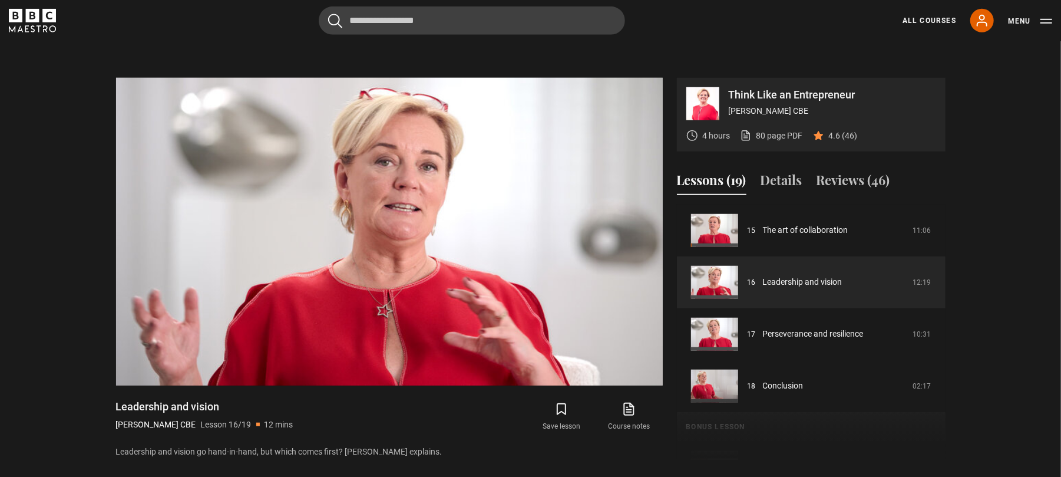
click at [1021, 160] on section "Think Like an Entrepreneur [PERSON_NAME] CBE 4 hours 80 page PDF (opens in new …" at bounding box center [530, 257] width 1061 height 453
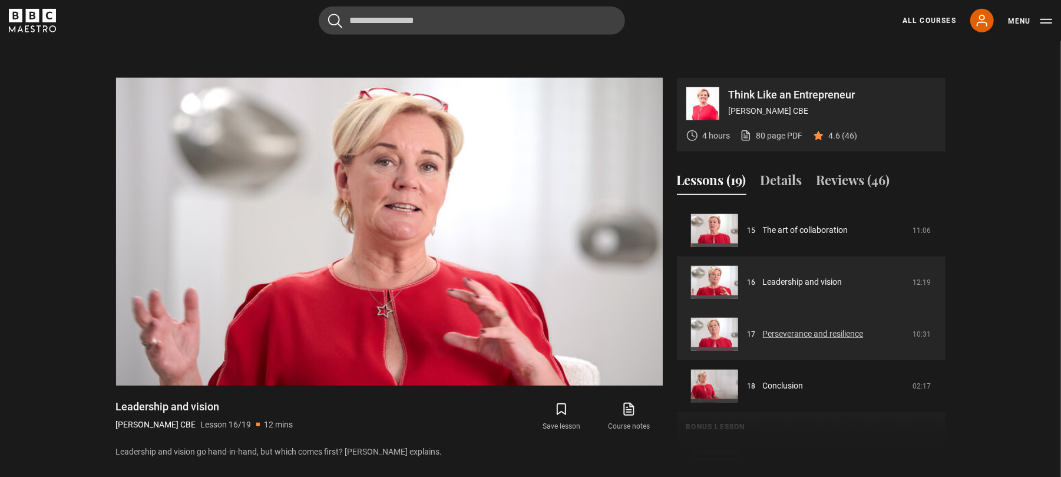
click at [864, 328] on link "Perseverance and resilience" at bounding box center [813, 334] width 101 height 12
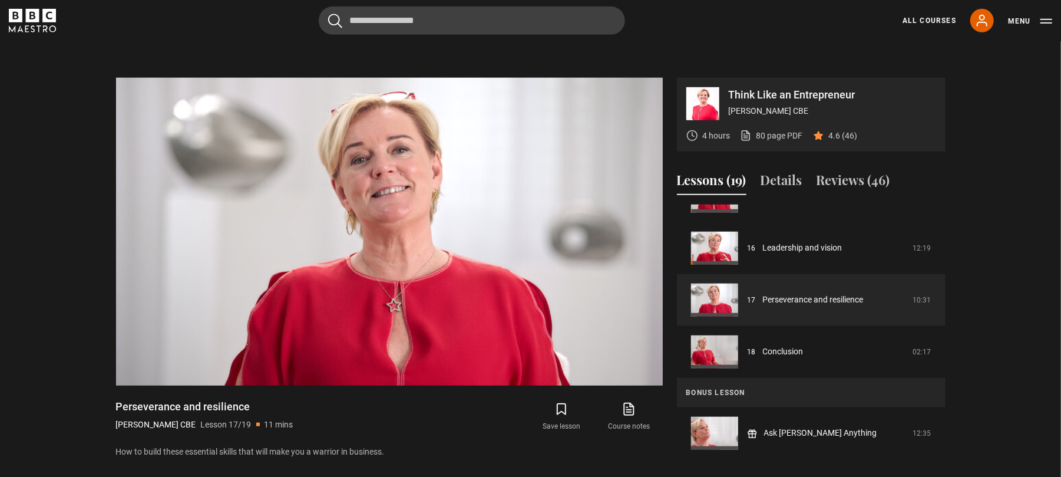
click at [944, 111] on div "Think Like an Entrepreneur Jo Malone CBE 4 hours 80 page PDF (opens in new tab)…" at bounding box center [811, 115] width 269 height 74
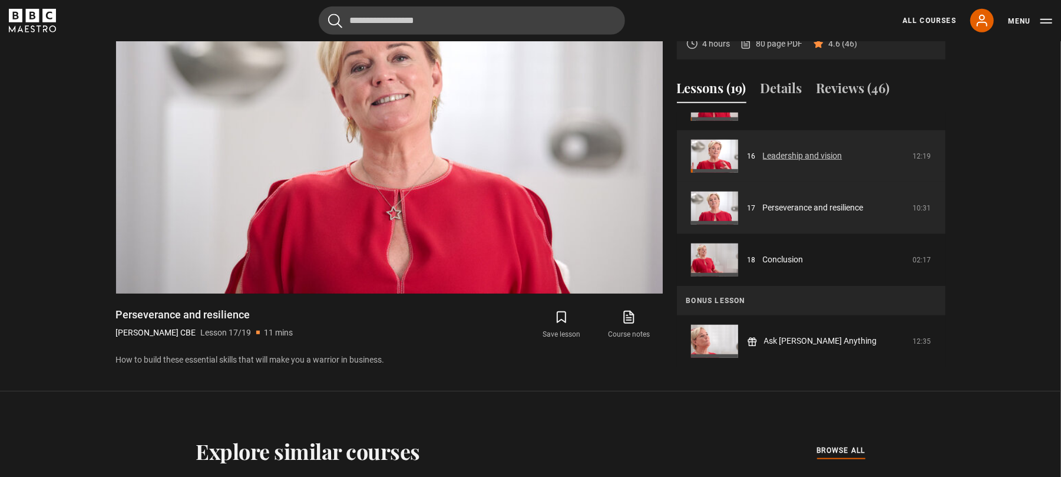
scroll to position [644, 0]
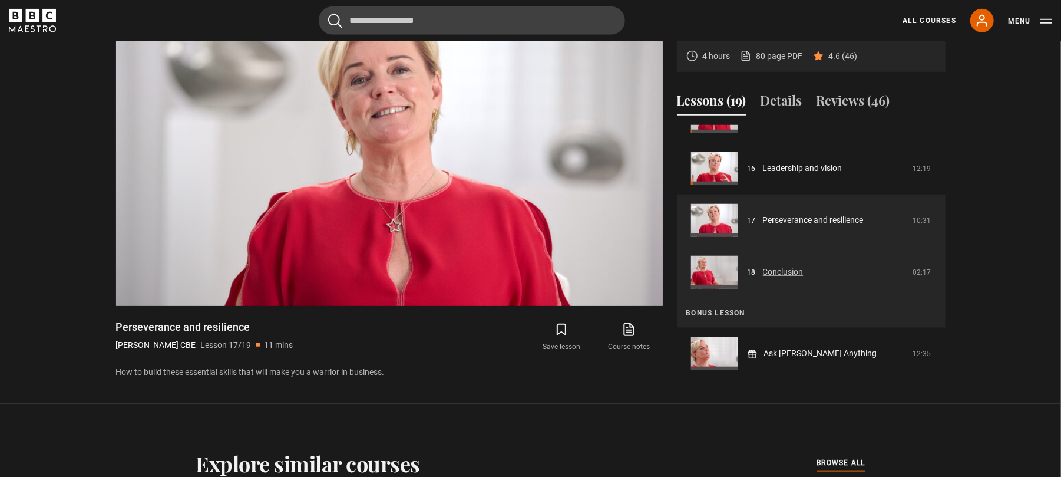
click at [804, 266] on link "Conclusion" at bounding box center [783, 272] width 41 height 12
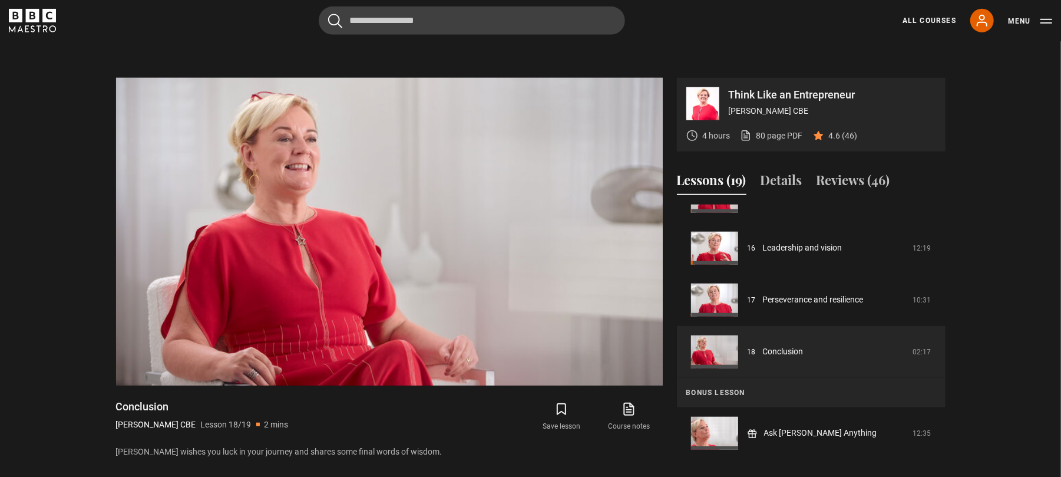
click at [998, 90] on section "Think Like an Entrepreneur Jo Malone CBE 4 hours 80 page PDF (opens in new tab)…" at bounding box center [530, 257] width 1061 height 453
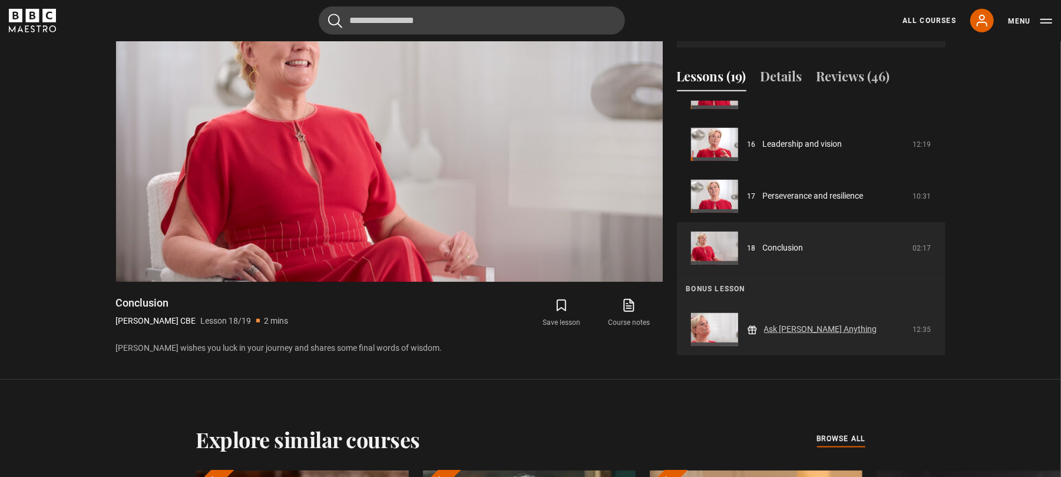
click at [839, 323] on link "Ask Jo Anything" at bounding box center [820, 329] width 113 height 12
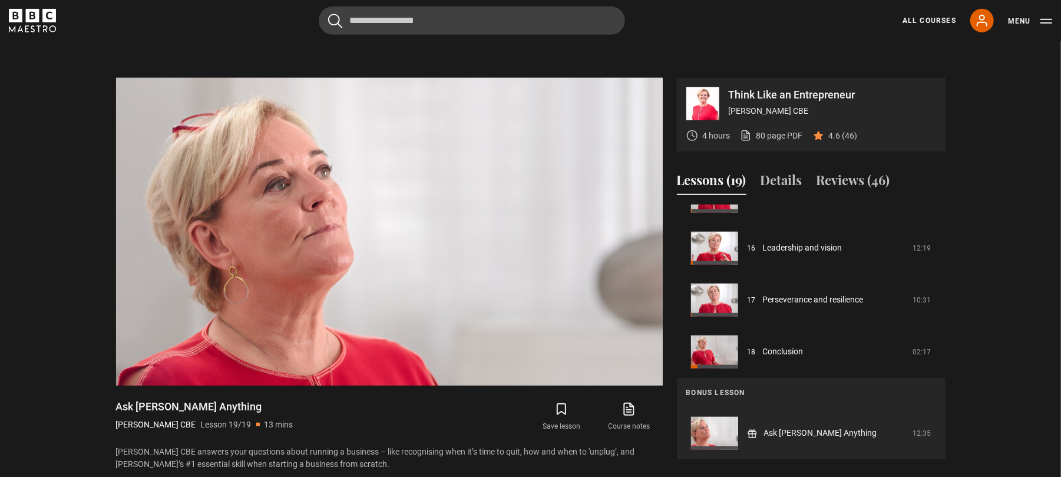
click at [1008, 206] on section "Think Like an Entrepreneur [PERSON_NAME] CBE 4 hours 80 page PDF (opens in new …" at bounding box center [530, 263] width 1061 height 464
click at [1022, 220] on section "Think Like an Entrepreneur [PERSON_NAME] CBE 4 hours 80 page PDF (opens in new …" at bounding box center [530, 263] width 1061 height 464
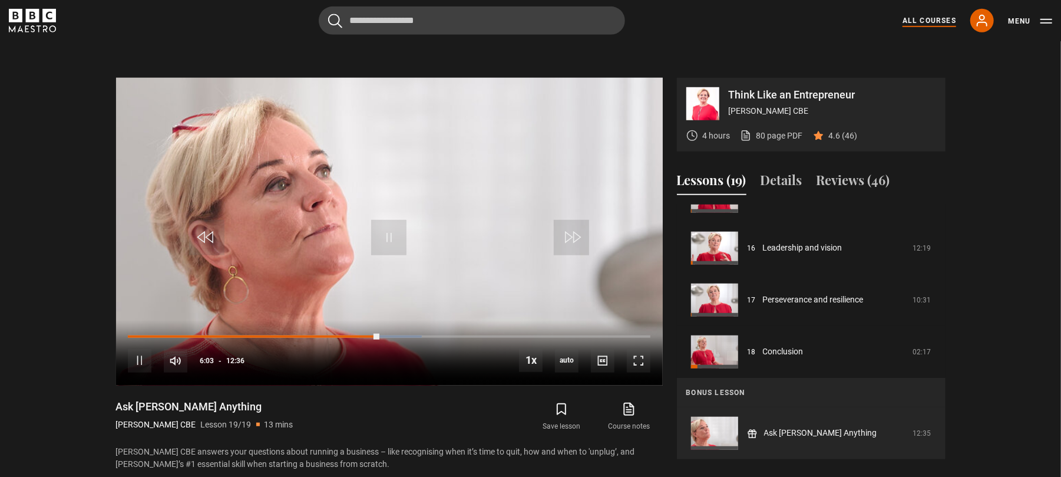
click at [916, 19] on link "All Courses" at bounding box center [930, 20] width 54 height 11
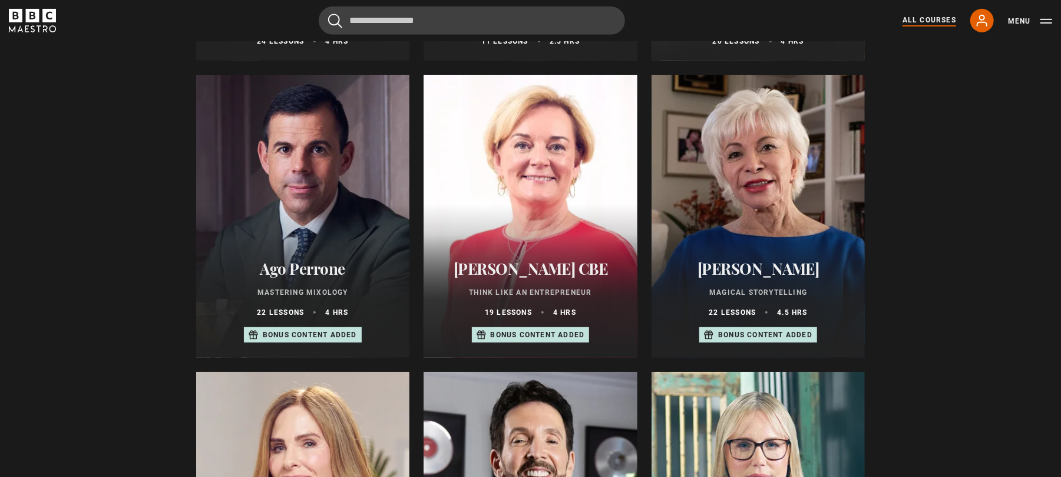
scroll to position [415, 0]
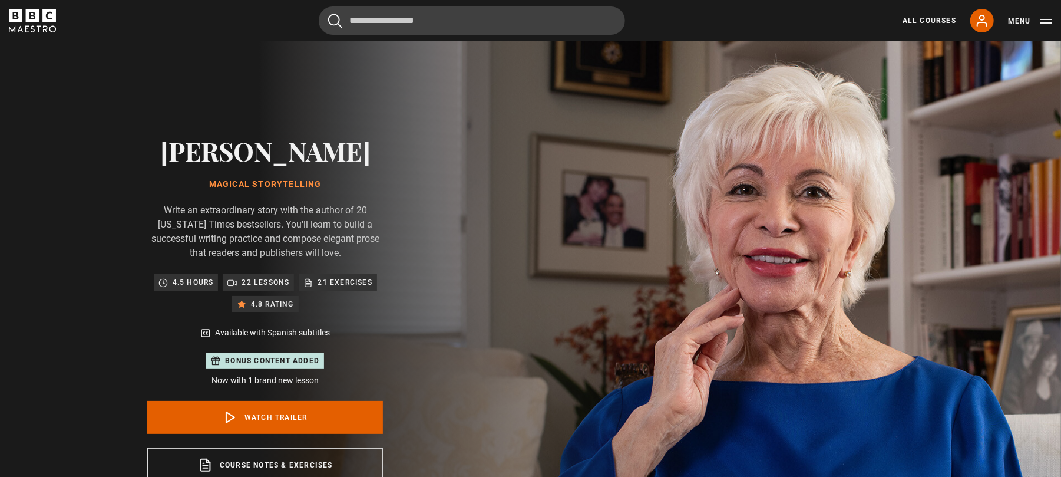
click at [299, 183] on h1 "Magical Storytelling" at bounding box center [265, 184] width 236 height 9
copy div "Magical Storytelling"
click at [270, 159] on h2 "[PERSON_NAME]" at bounding box center [265, 151] width 236 height 30
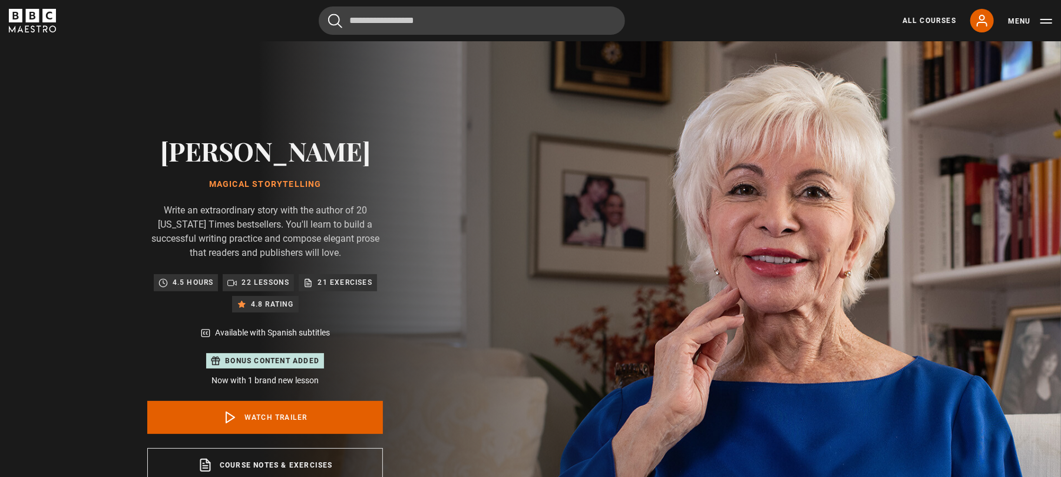
click at [270, 159] on h2 "[PERSON_NAME]" at bounding box center [265, 151] width 236 height 30
copy div "[PERSON_NAME]"
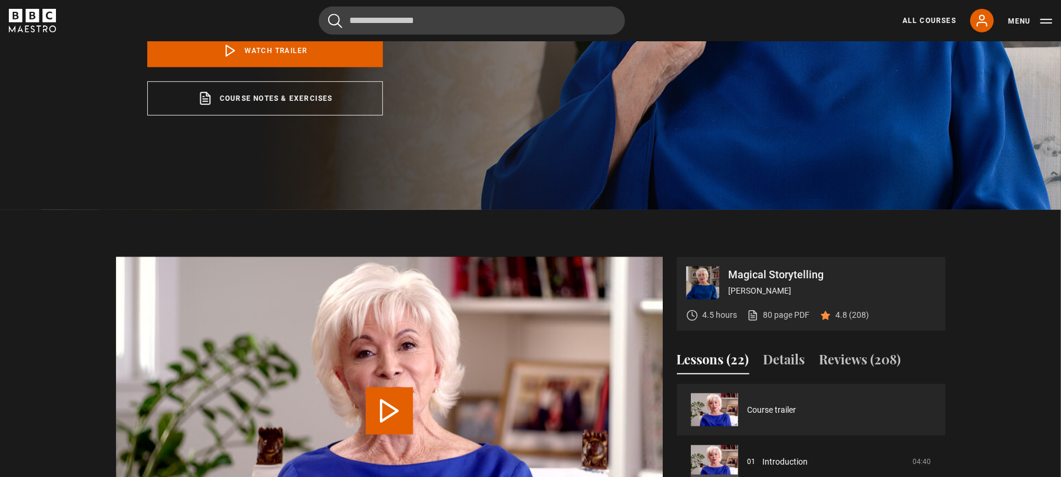
scroll to position [385, 0]
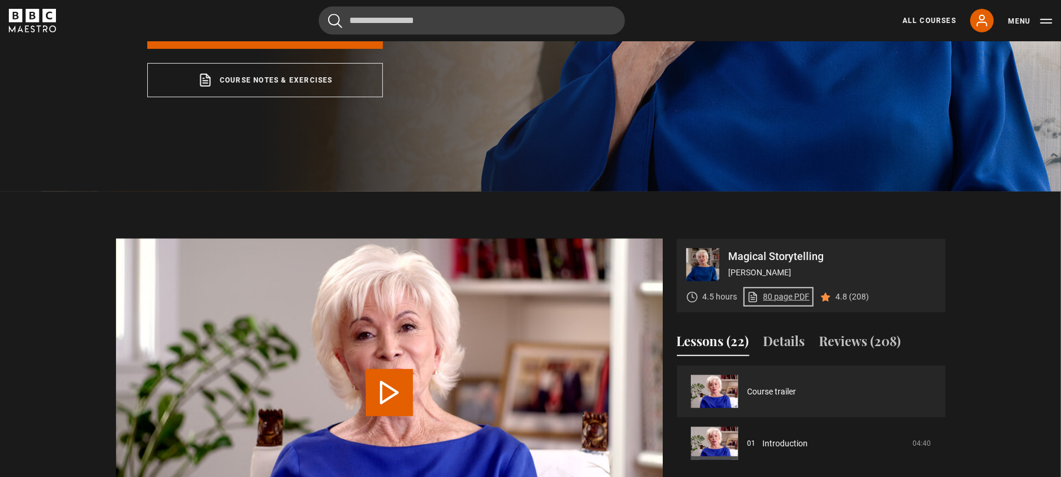
click at [786, 298] on link "80 page PDF (opens in new tab)" at bounding box center [778, 297] width 63 height 12
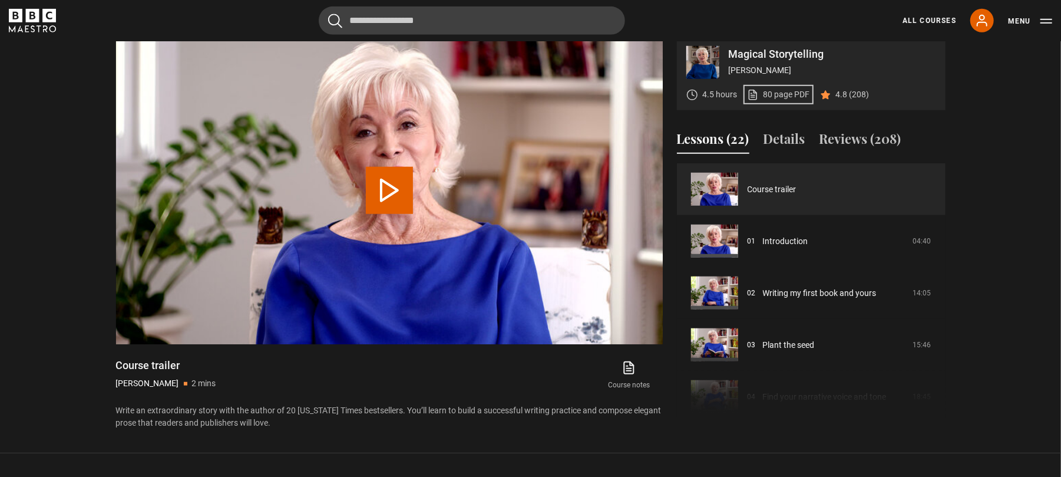
scroll to position [605, 0]
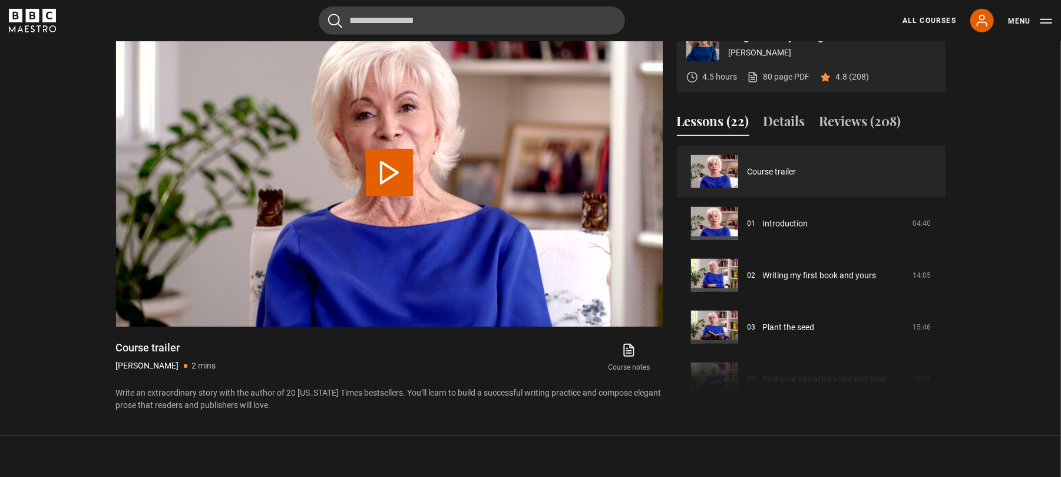
click at [173, 347] on h1 "Course trailer" at bounding box center [166, 348] width 100 height 14
copy div "Course trailer"
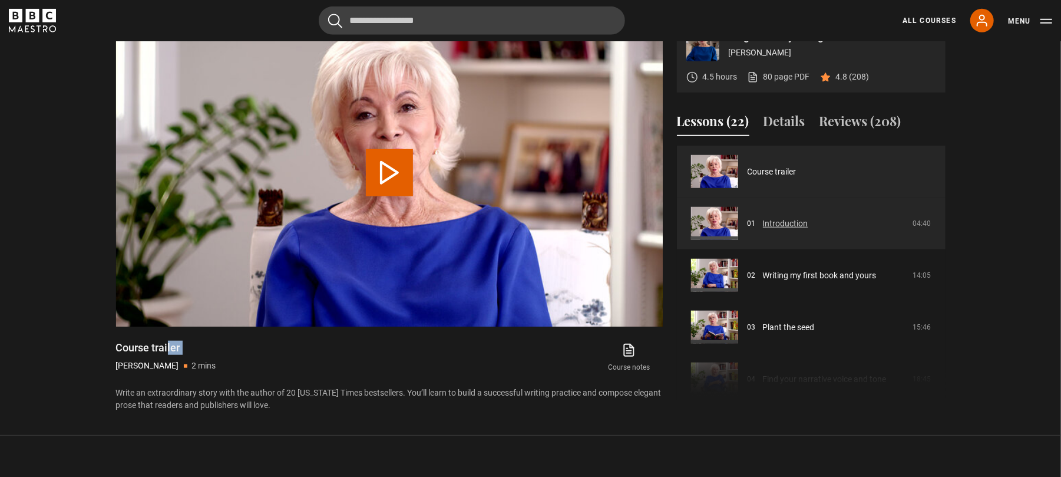
click at [809, 229] on link "Introduction" at bounding box center [785, 223] width 45 height 12
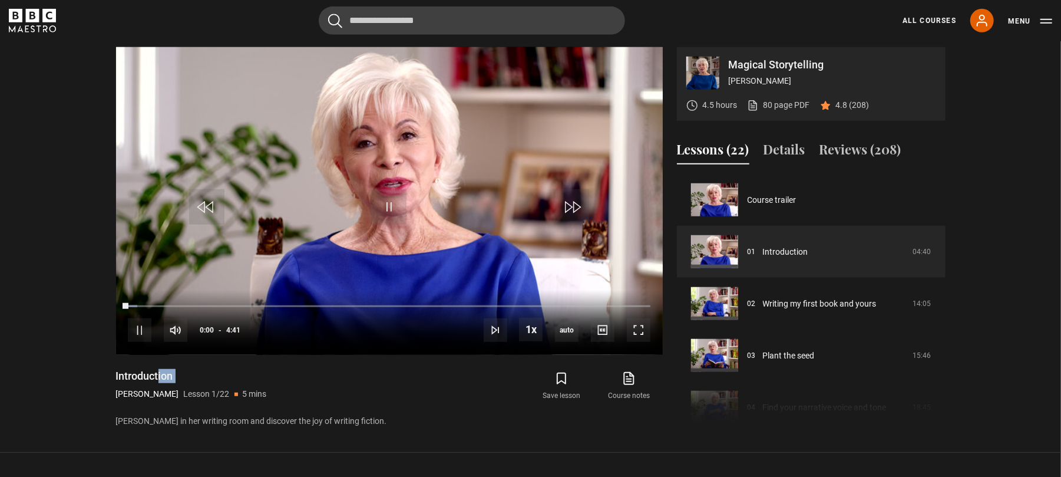
scroll to position [576, 0]
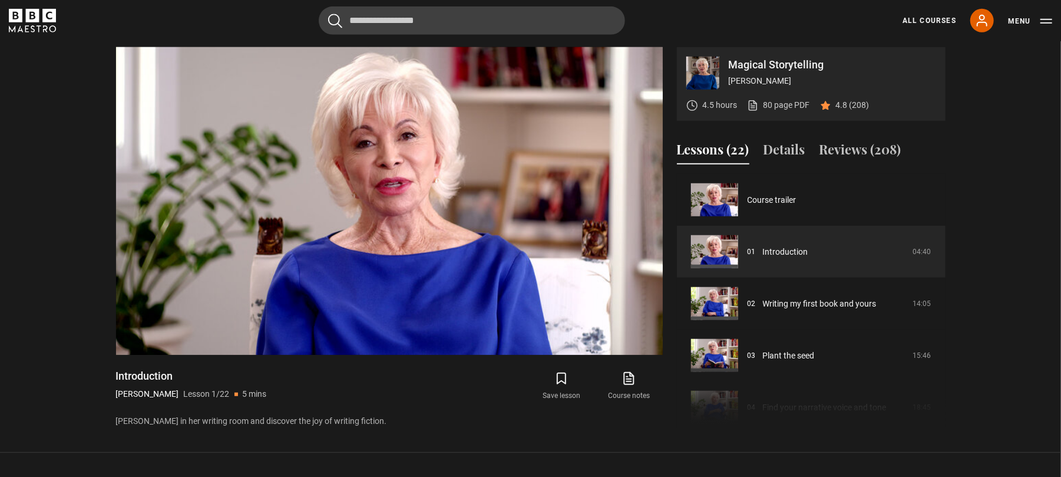
click at [1004, 93] on section "Magical Storytelling Isabel Allende 4.5 hours 80 page PDF (opens in new tab) 4.…" at bounding box center [530, 226] width 1061 height 453
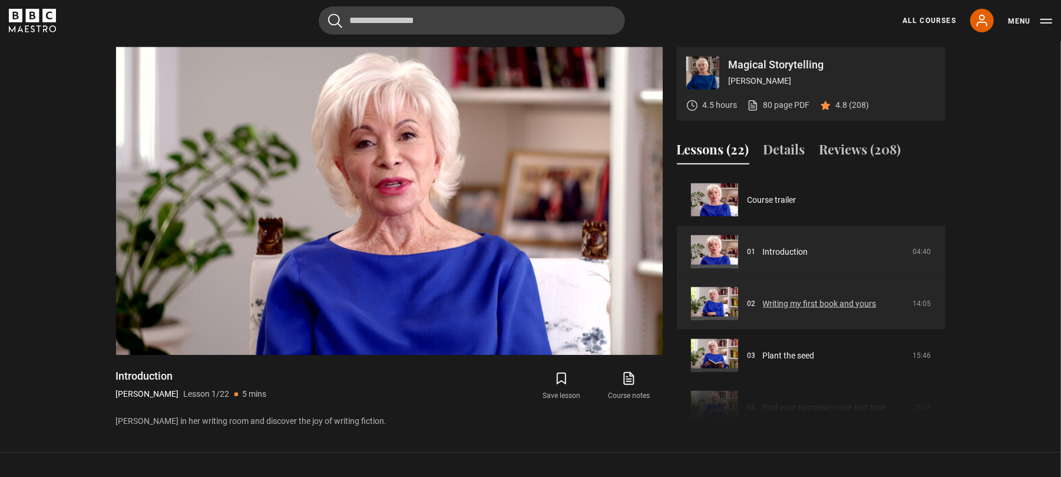
click at [877, 305] on link "Writing my first book and yours" at bounding box center [820, 304] width 114 height 12
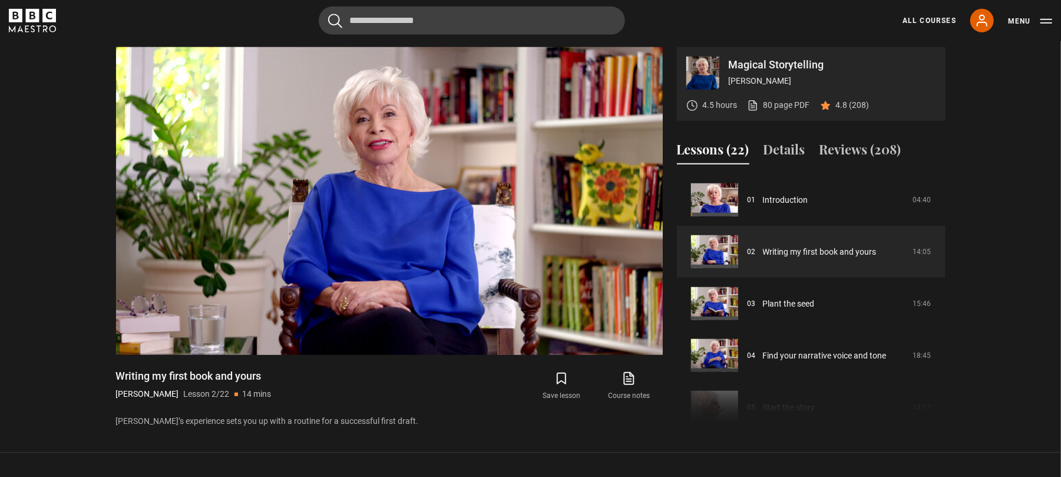
click at [1003, 166] on section "Magical Storytelling [PERSON_NAME] 4.5 hours 80 page PDF (opens in new tab) 4.8…" at bounding box center [530, 226] width 1061 height 453
